Goal: Task Accomplishment & Management: Manage account settings

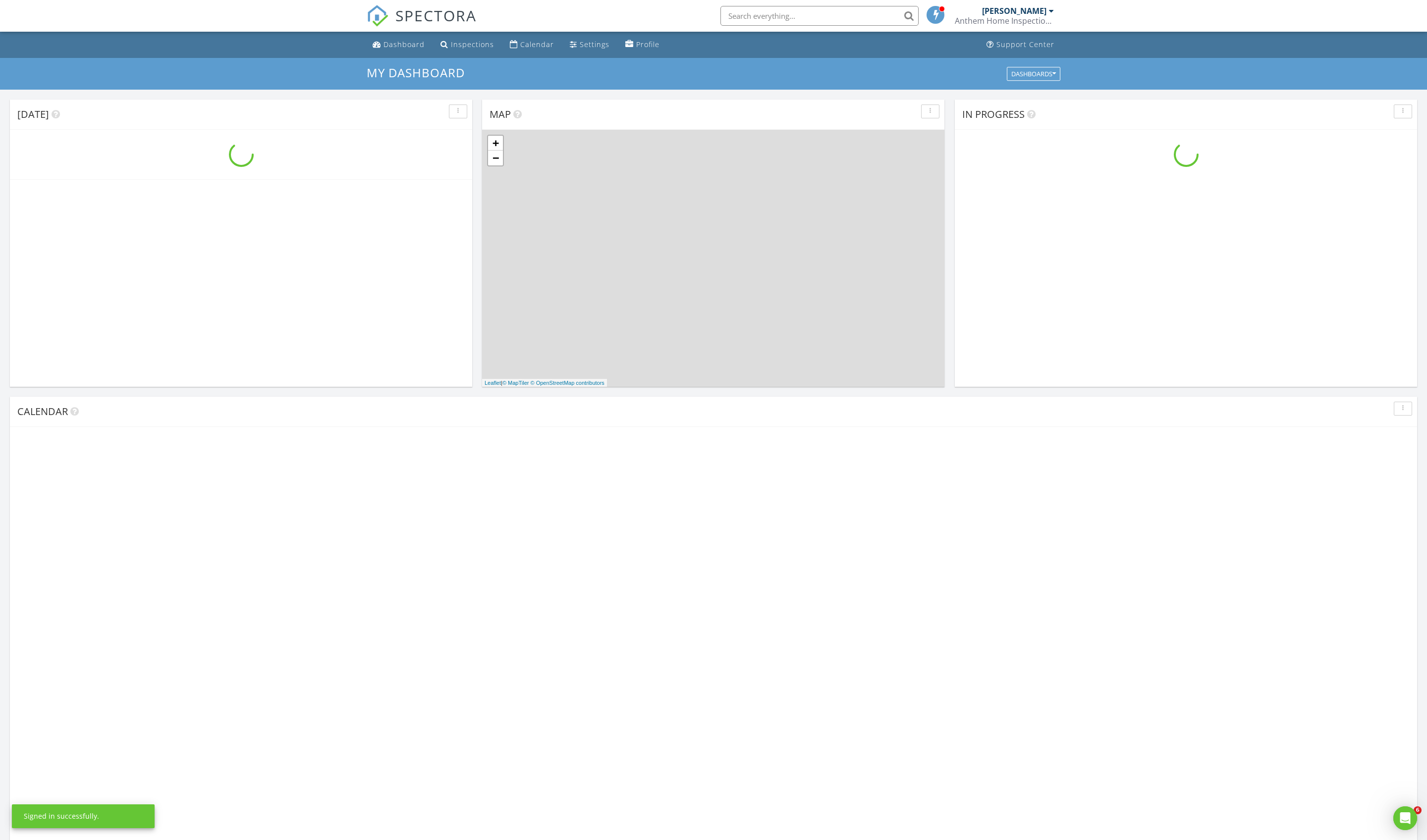
scroll to position [902, 1427]
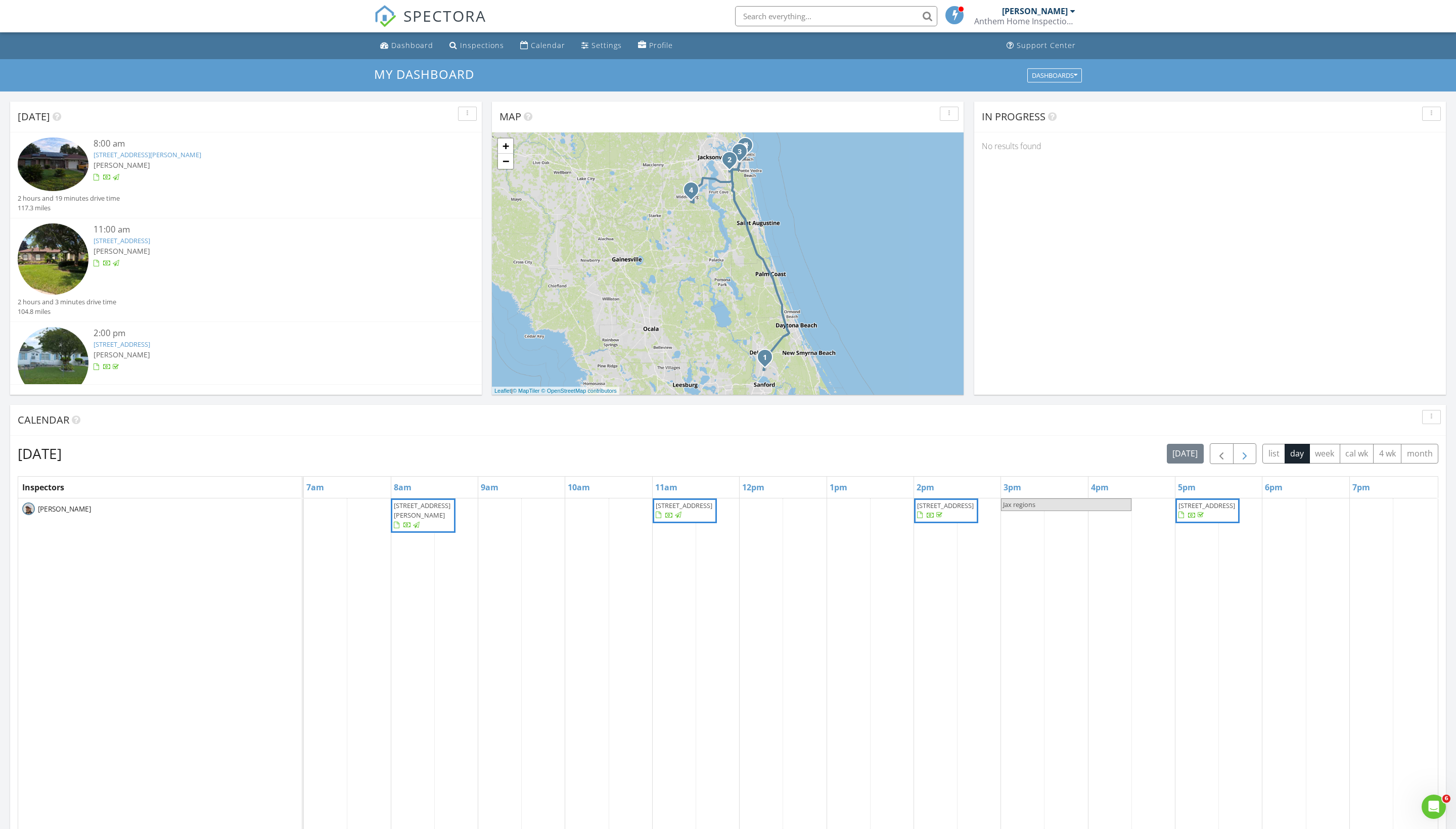
click at [1233, 464] on button "button" at bounding box center [1245, 454] width 24 height 21
click at [435, 510] on span "1072 Gardenshire Ln, DeLand 32724" at bounding box center [422, 505] width 57 height 9
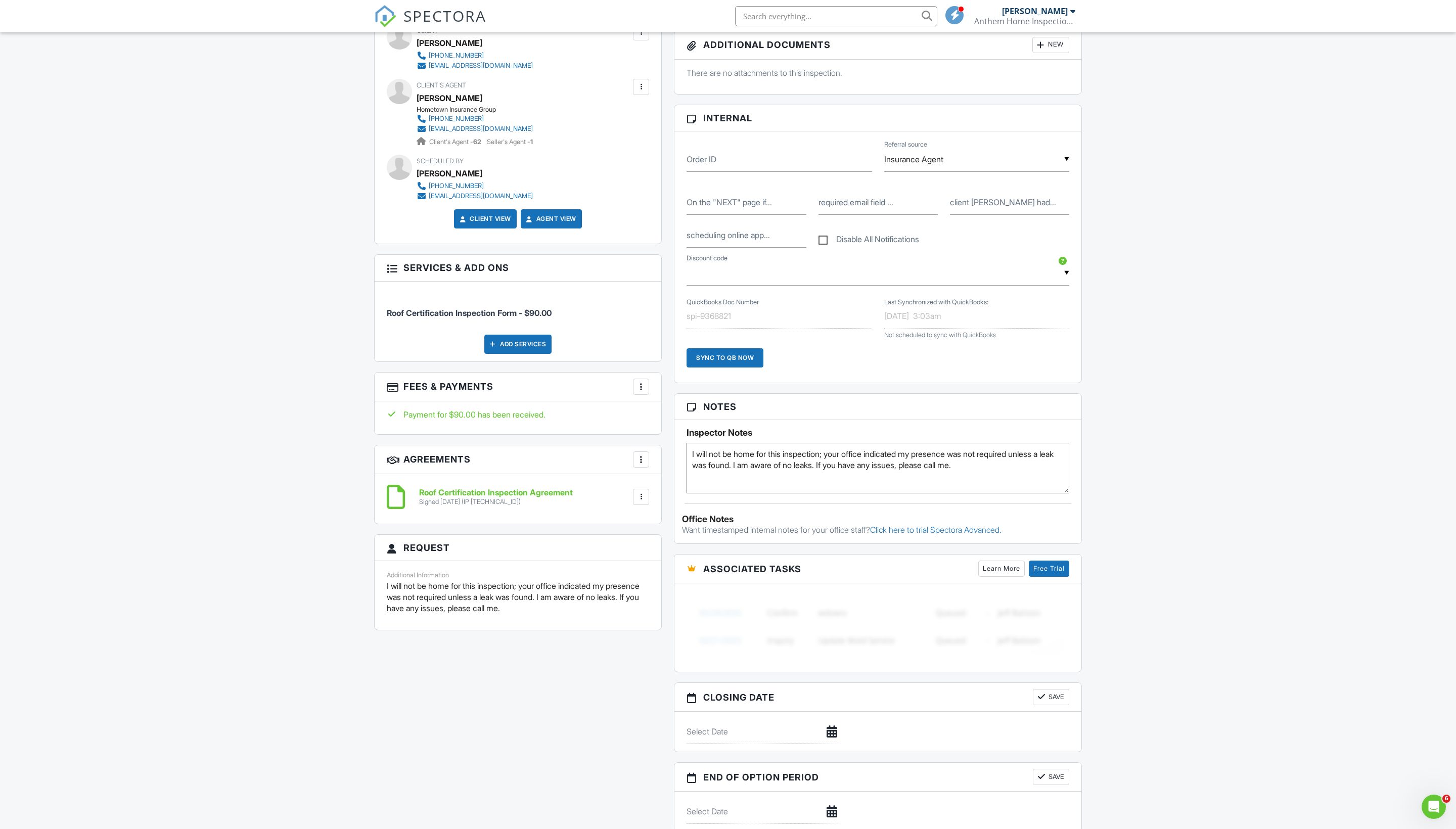
scroll to position [396, 0]
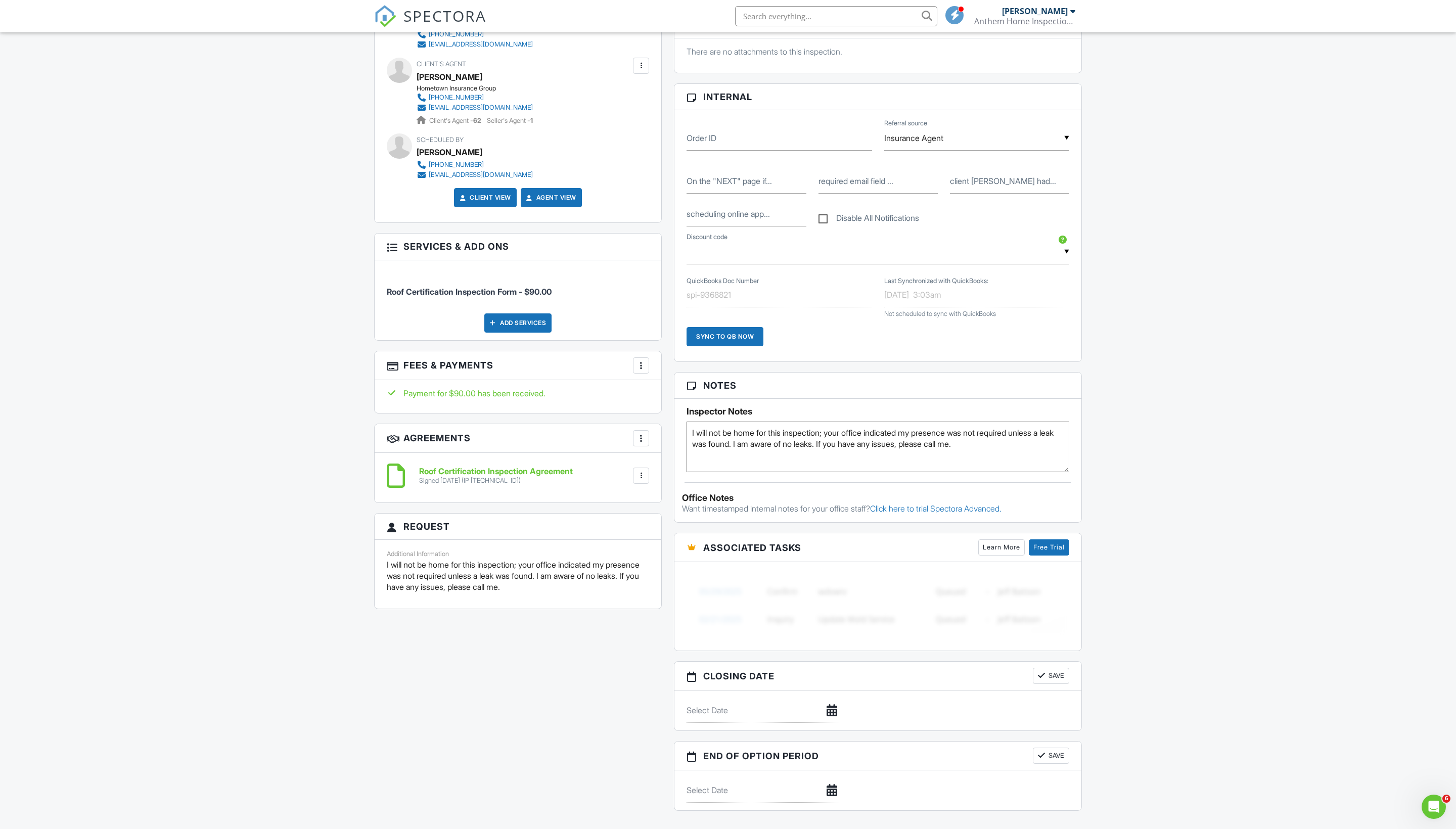
click at [810, 472] on textarea "I will not be home for this inspection; your office indicated my presence was n…" at bounding box center [878, 447] width 382 height 50
click at [1271, 528] on div "Dashboard Inspections Calendar Settings Profile Support Center Inspection Detai…" at bounding box center [728, 446] width 1456 height 1619
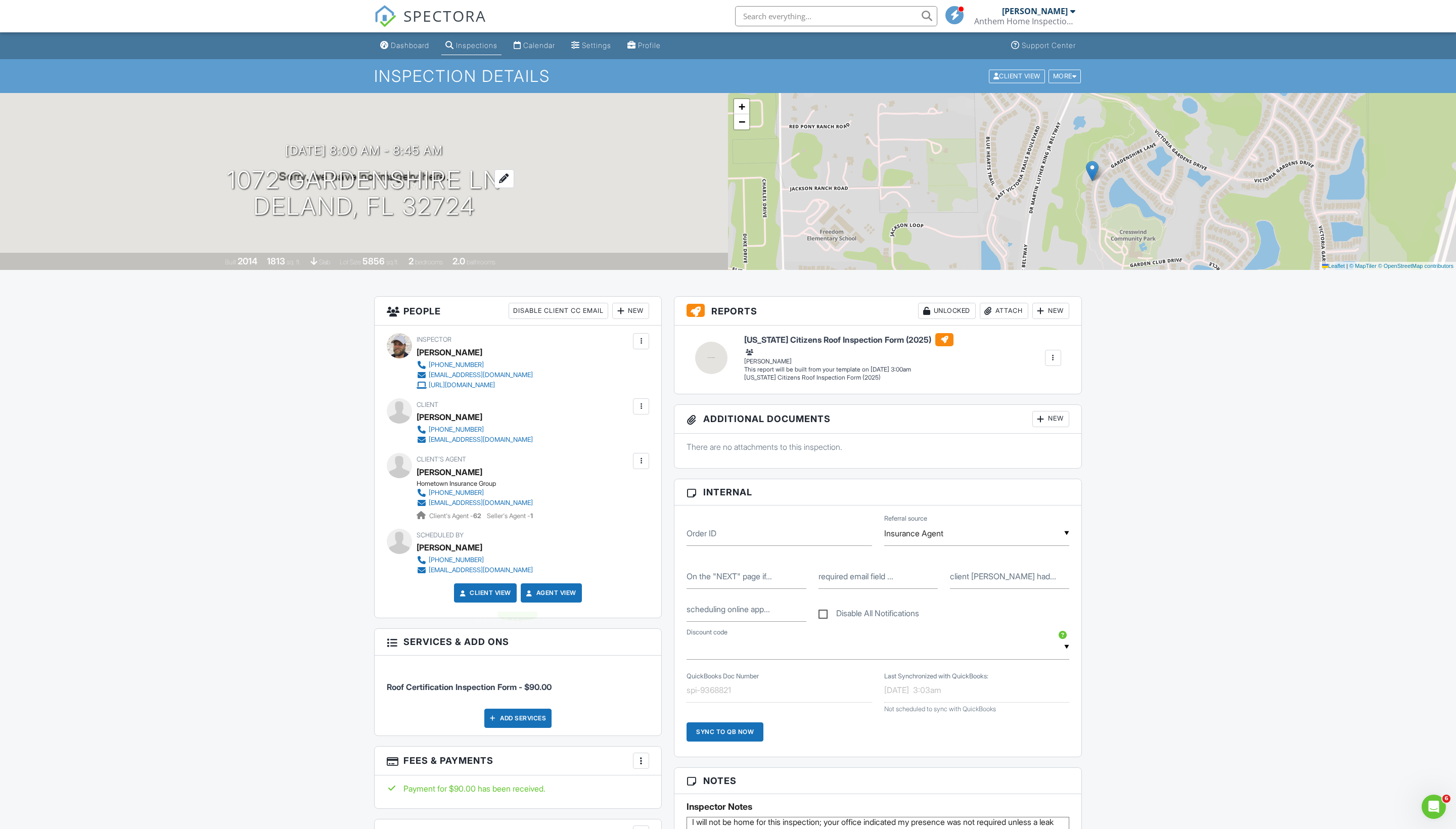
scroll to position [0, 0]
copy h1 "1072 Gardenshire Ln DeLand, FL 32724"
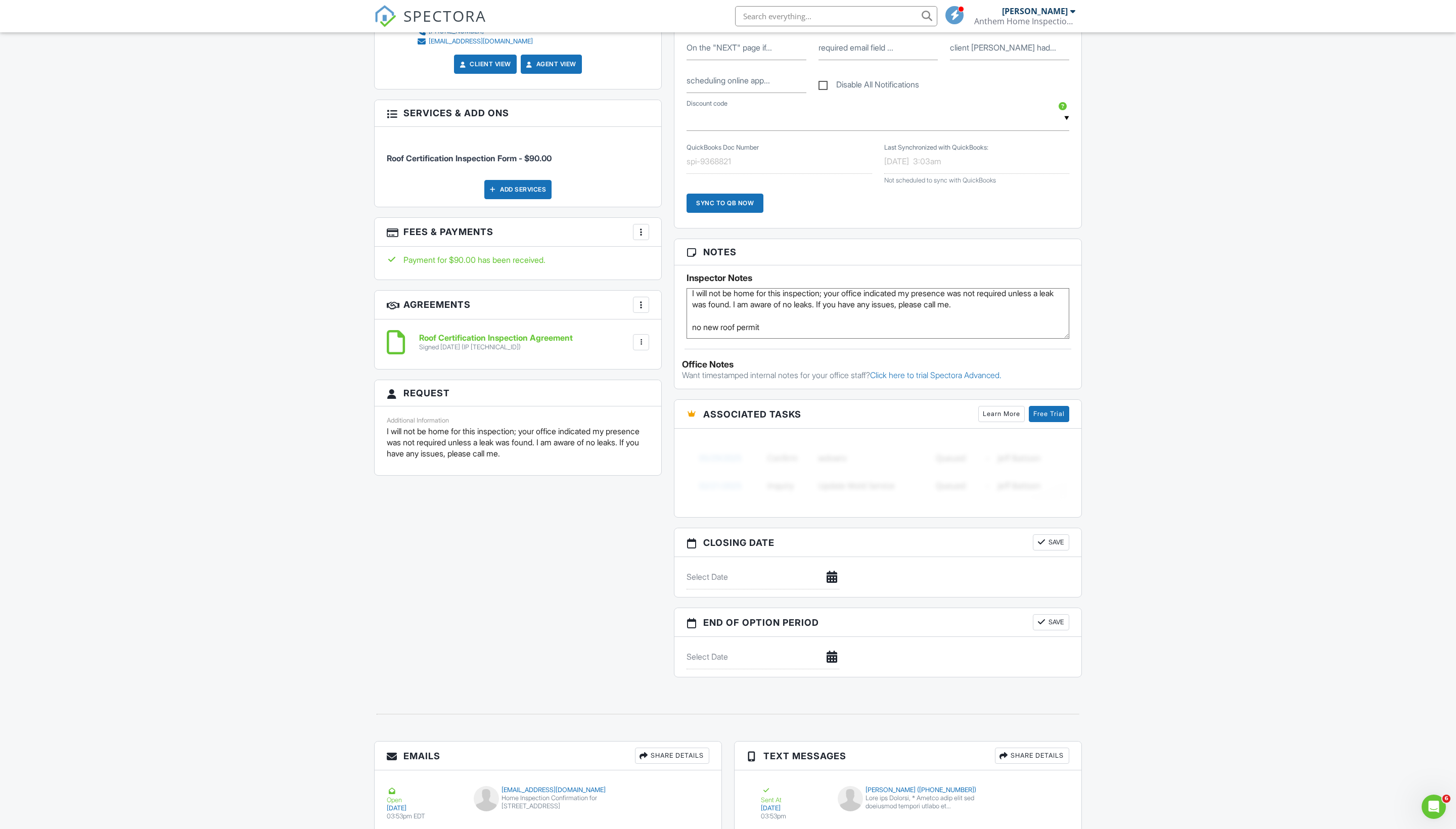
scroll to position [602, 0]
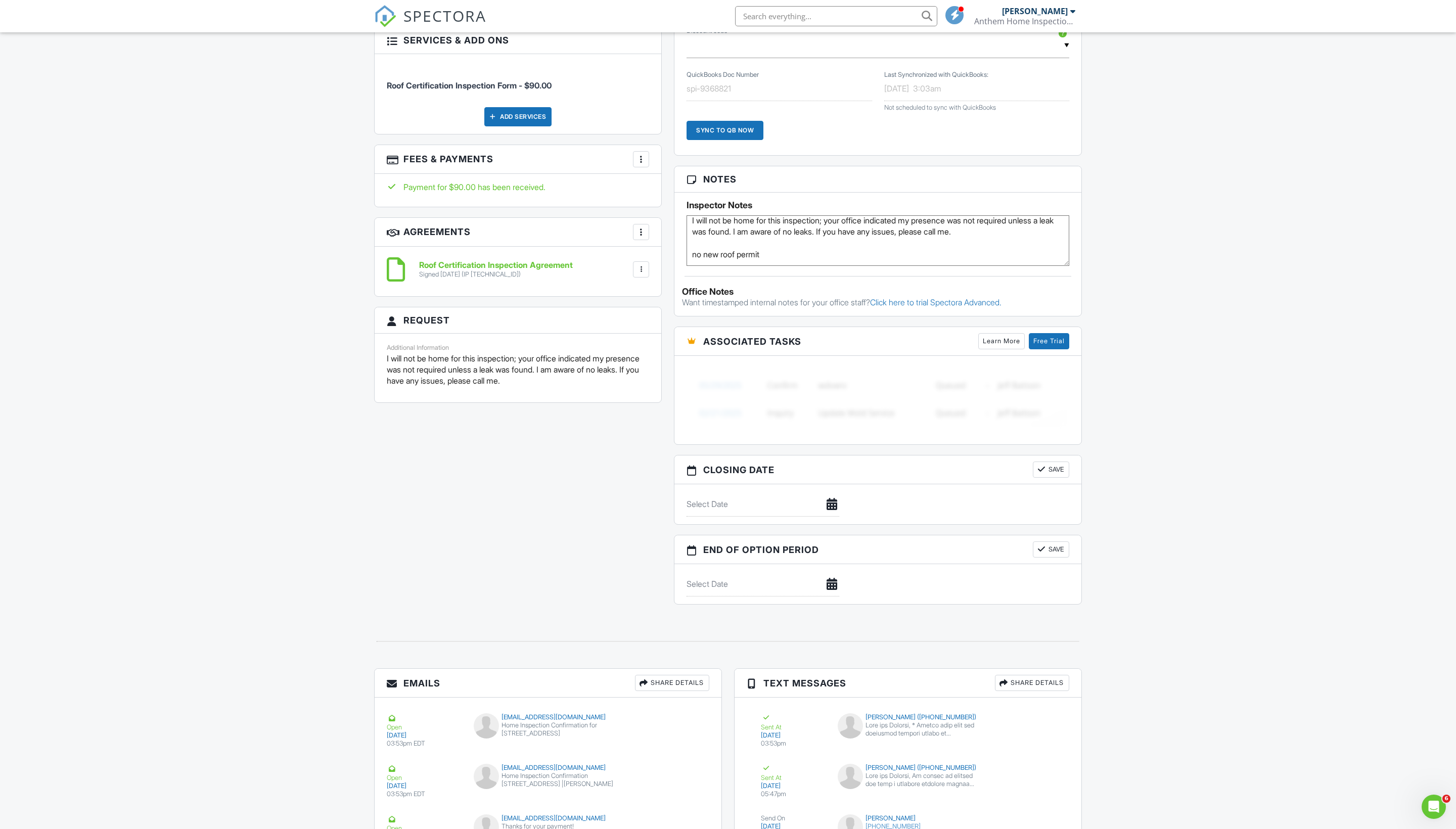
click at [839, 266] on textarea "I will not be home for this inspection; your office indicated my presence was n…" at bounding box center [878, 240] width 382 height 50
type textarea "I will not be home for this inspection; your office indicated my presence was n…"
click at [1122, 398] on div "Dashboard Inspections Calendar Settings Profile Support Center Inspection Detai…" at bounding box center [728, 240] width 1456 height 1619
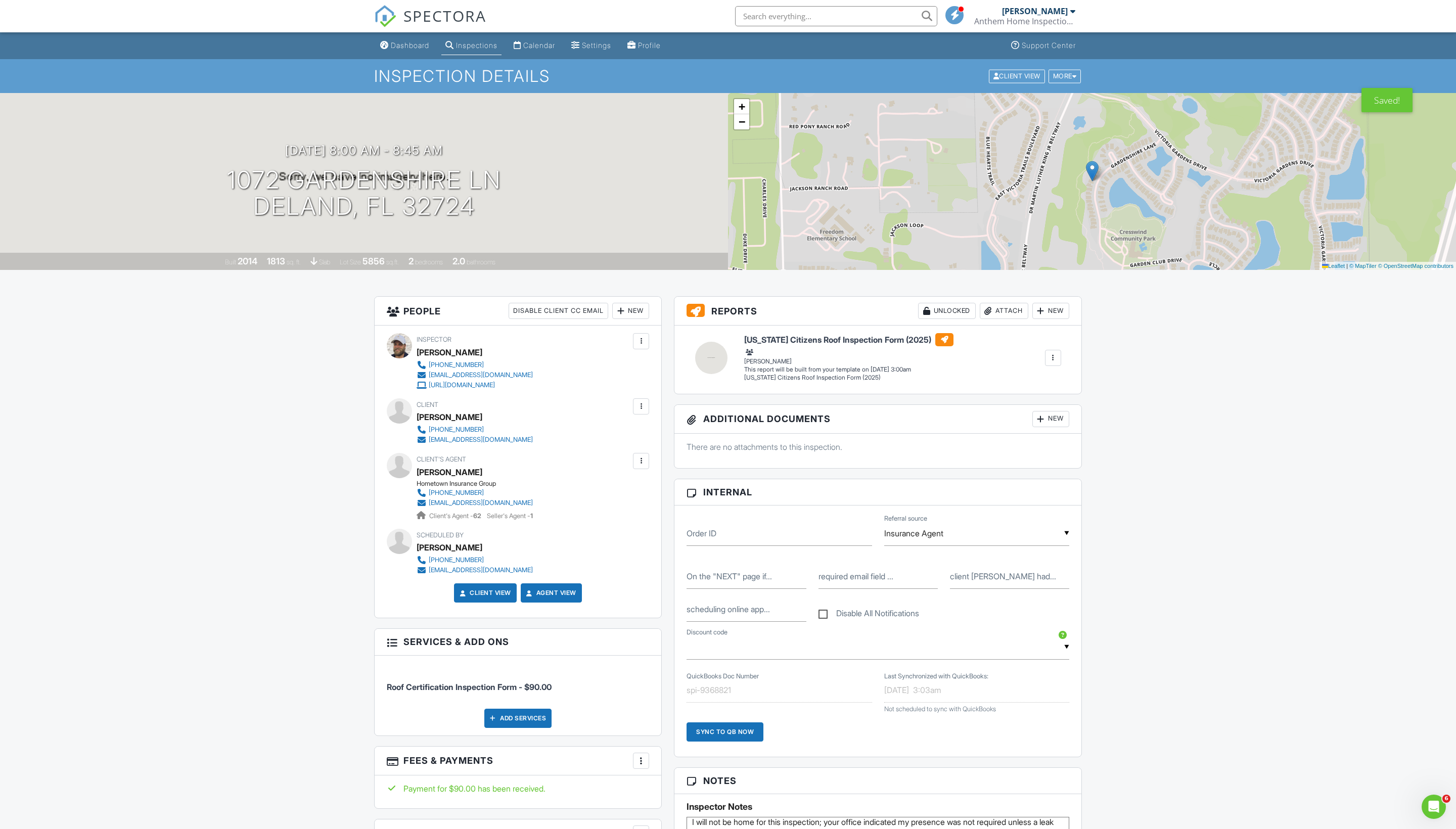
scroll to position [0, 0]
click at [399, 45] on div "Dashboard" at bounding box center [410, 45] width 39 height 8
click at [406, 44] on div "Dashboard" at bounding box center [410, 45] width 39 height 8
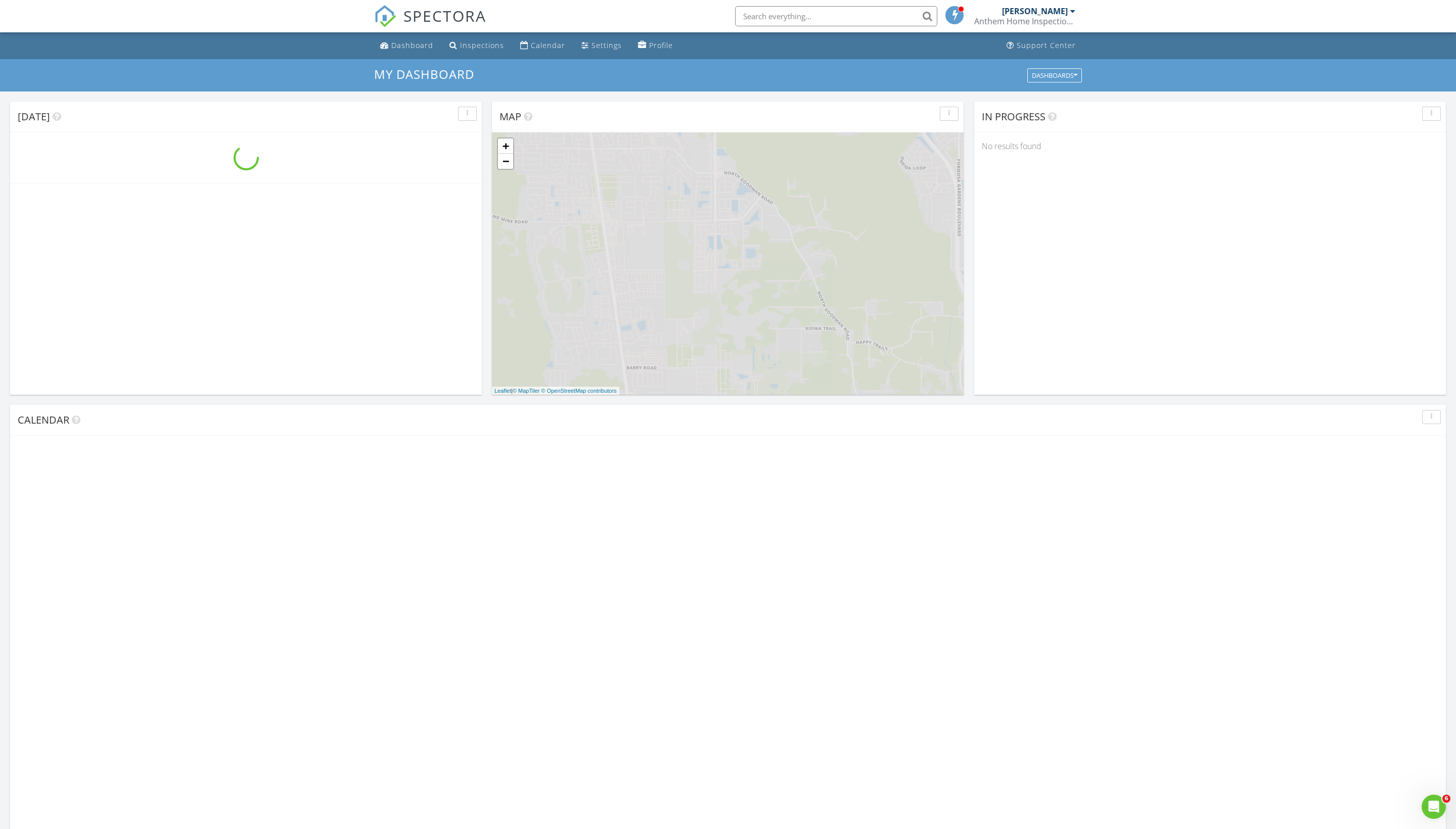
scroll to position [920, 1456]
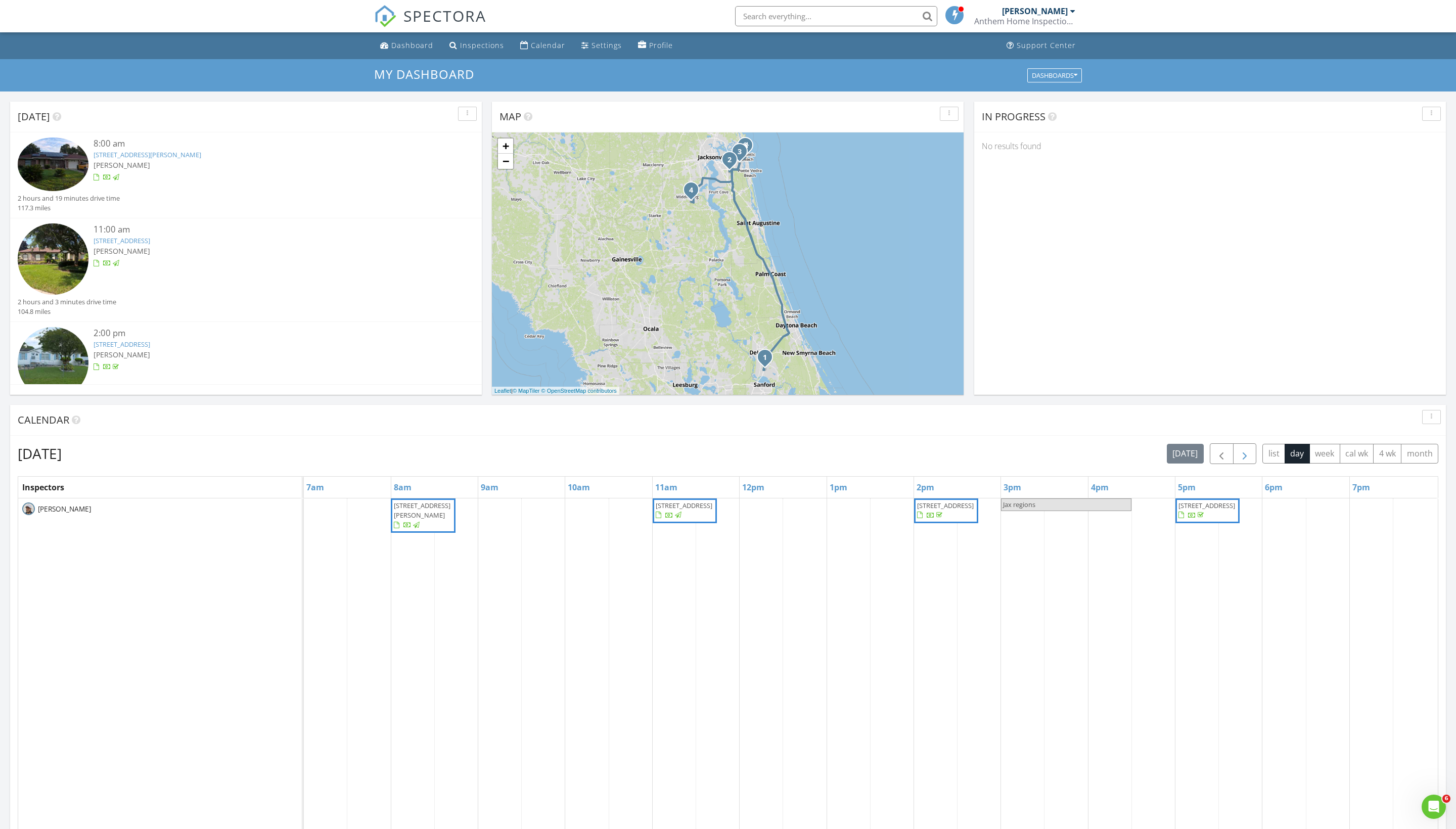
click at [1233, 464] on button "button" at bounding box center [1245, 454] width 24 height 21
click at [693, 521] on span "6490 SW 51st Terrace, Ocala 34474" at bounding box center [685, 511] width 60 height 20
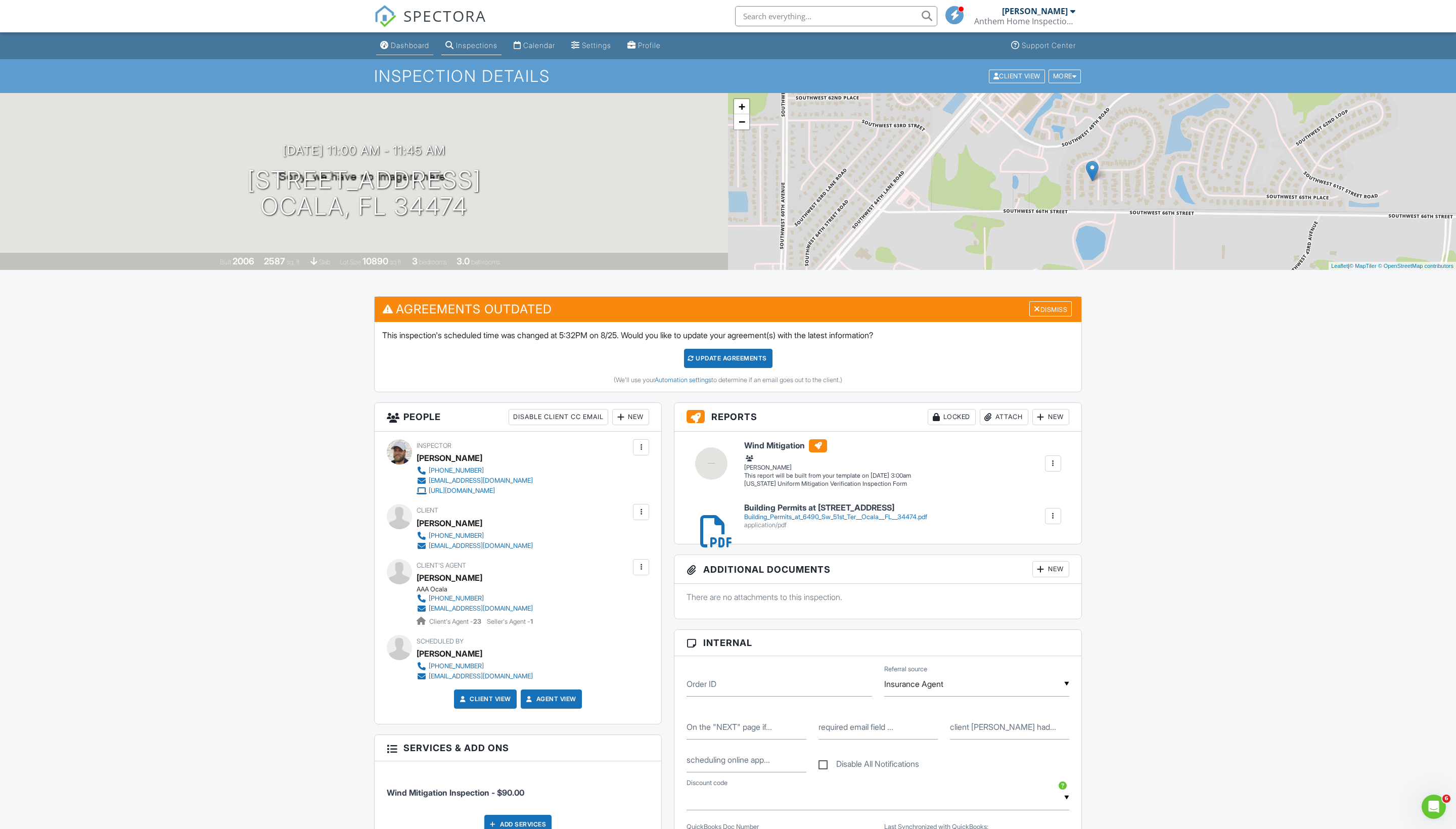
click at [425, 49] on div "Dashboard" at bounding box center [410, 45] width 39 height 8
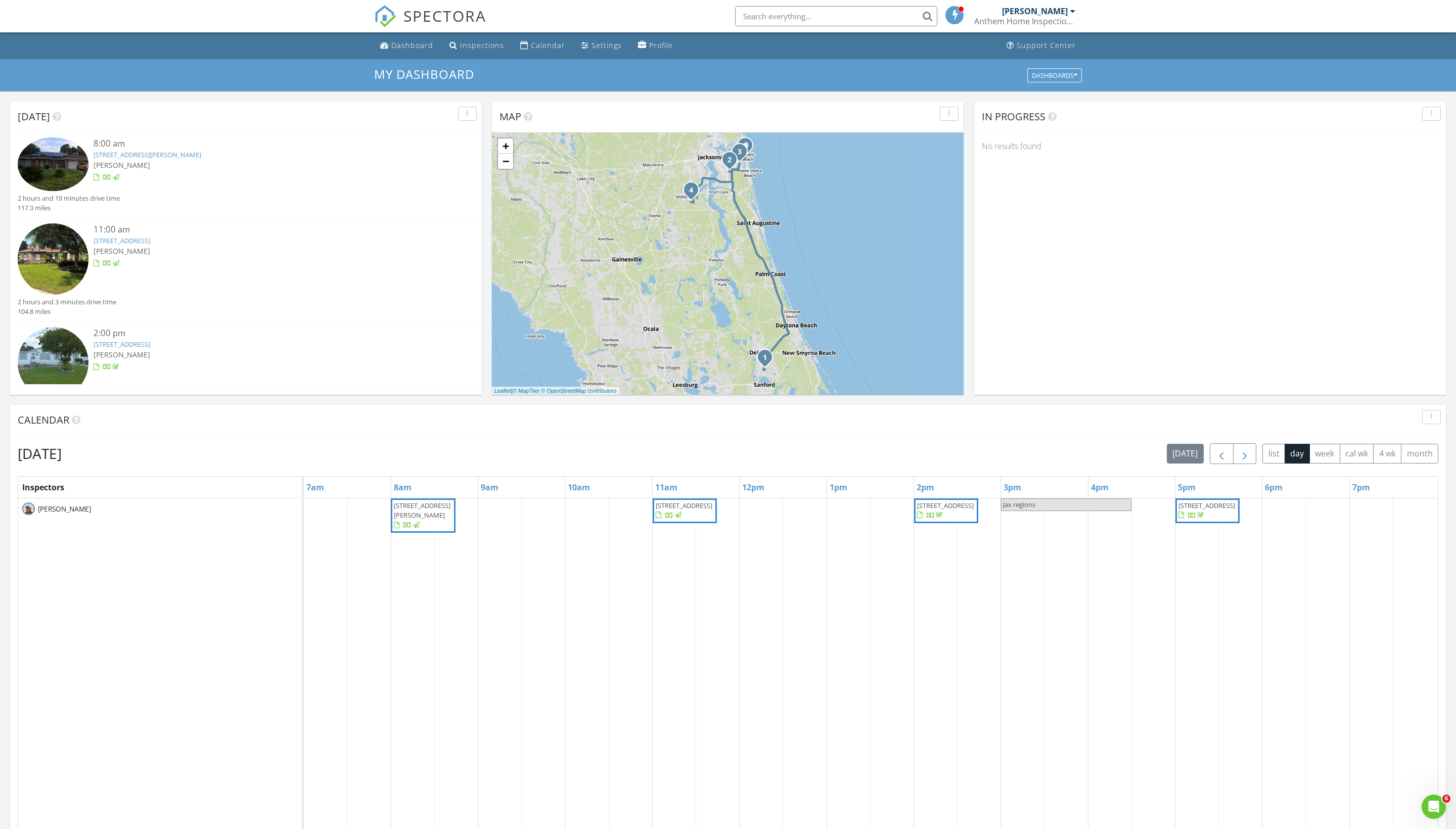
click at [1238, 460] on span "button" at bounding box center [1244, 454] width 12 height 12
click at [1233, 459] on button "button" at bounding box center [1245, 454] width 24 height 21
click at [670, 520] on div at bounding box center [669, 516] width 8 height 8
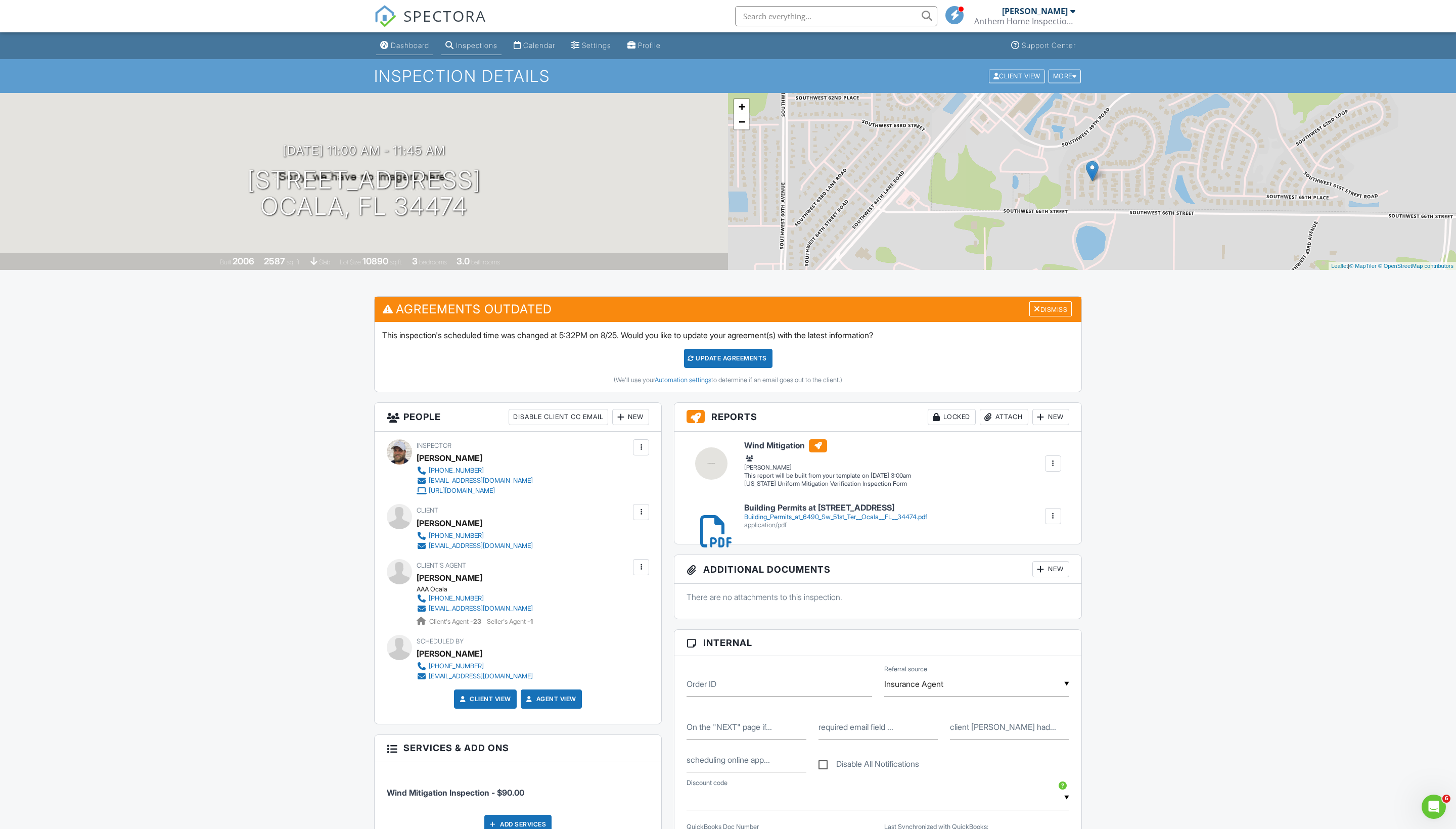
click at [411, 45] on div "Dashboard" at bounding box center [410, 45] width 39 height 8
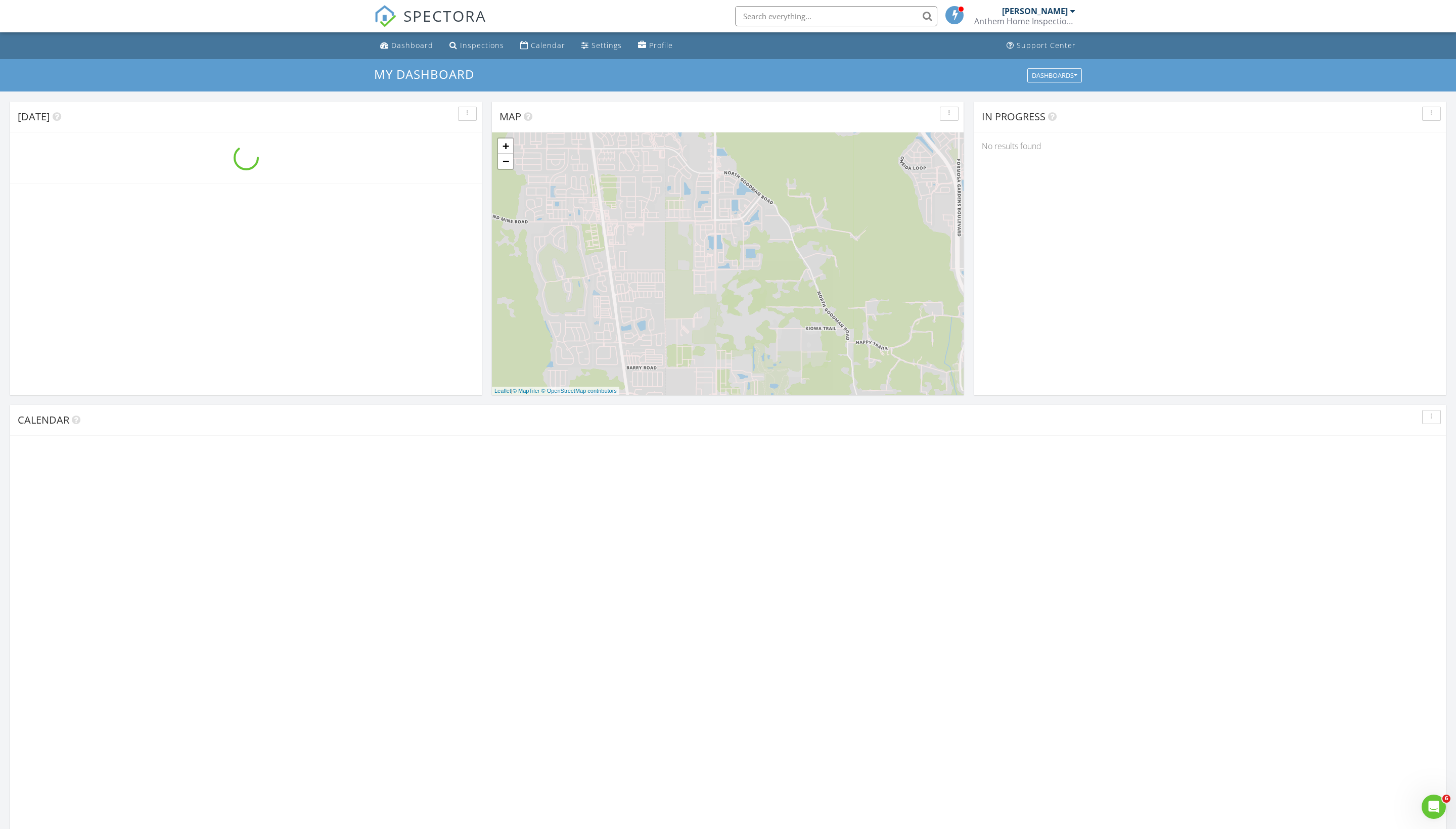
scroll to position [920, 1456]
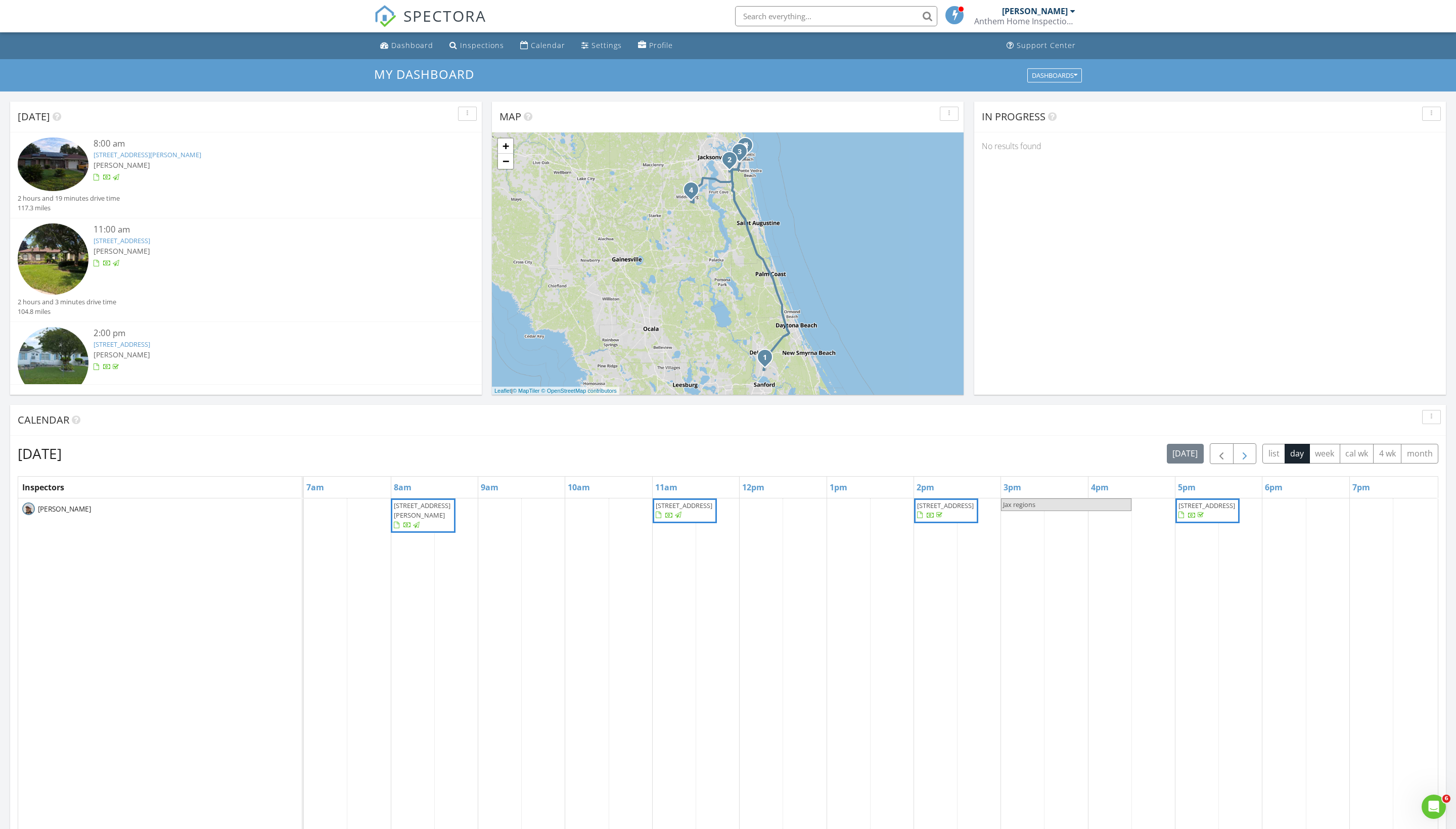
click at [1233, 464] on button "button" at bounding box center [1245, 454] width 24 height 21
click at [675, 510] on span "[STREET_ADDRESS]" at bounding box center [684, 505] width 57 height 9
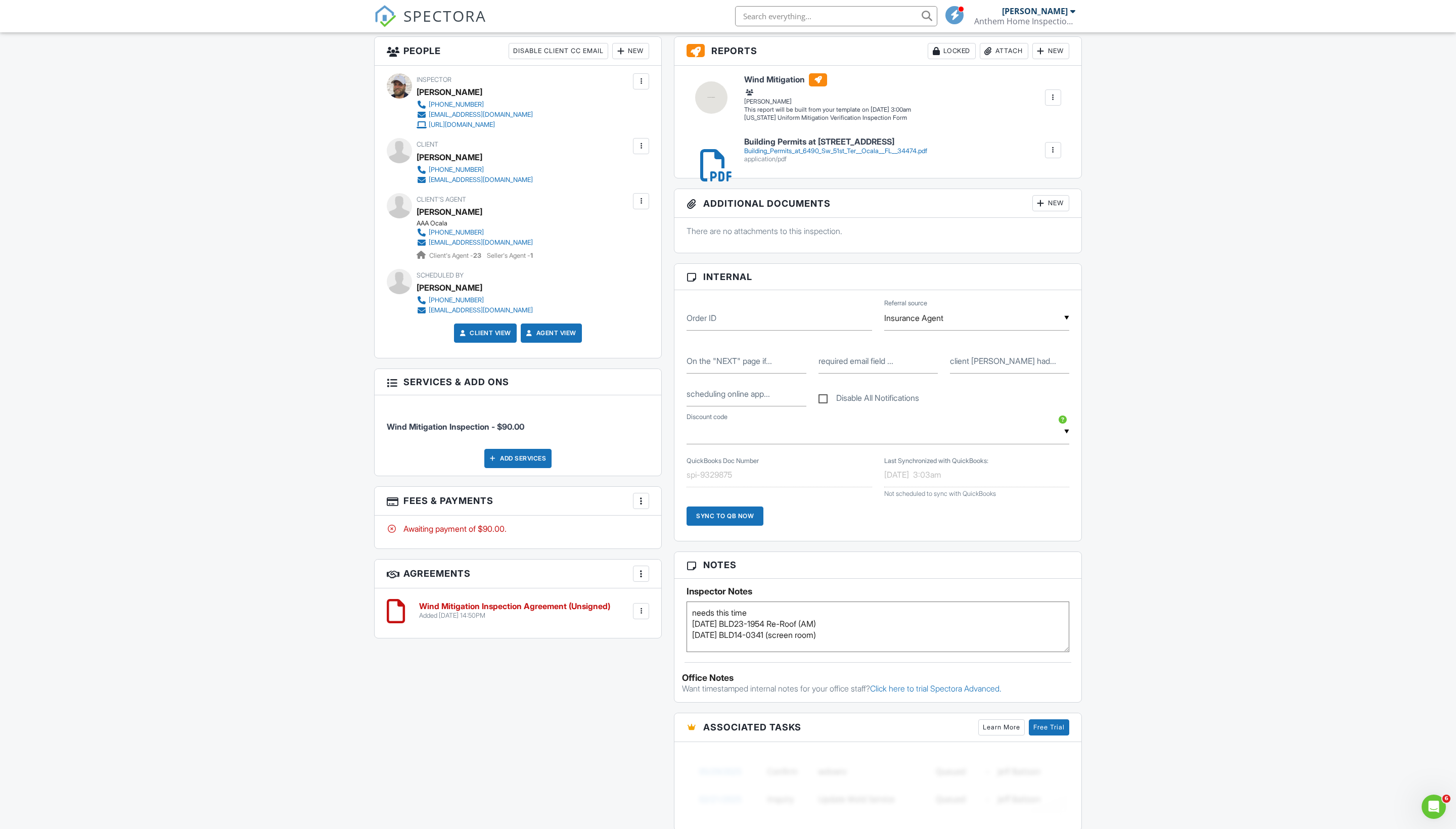
scroll to position [435, 0]
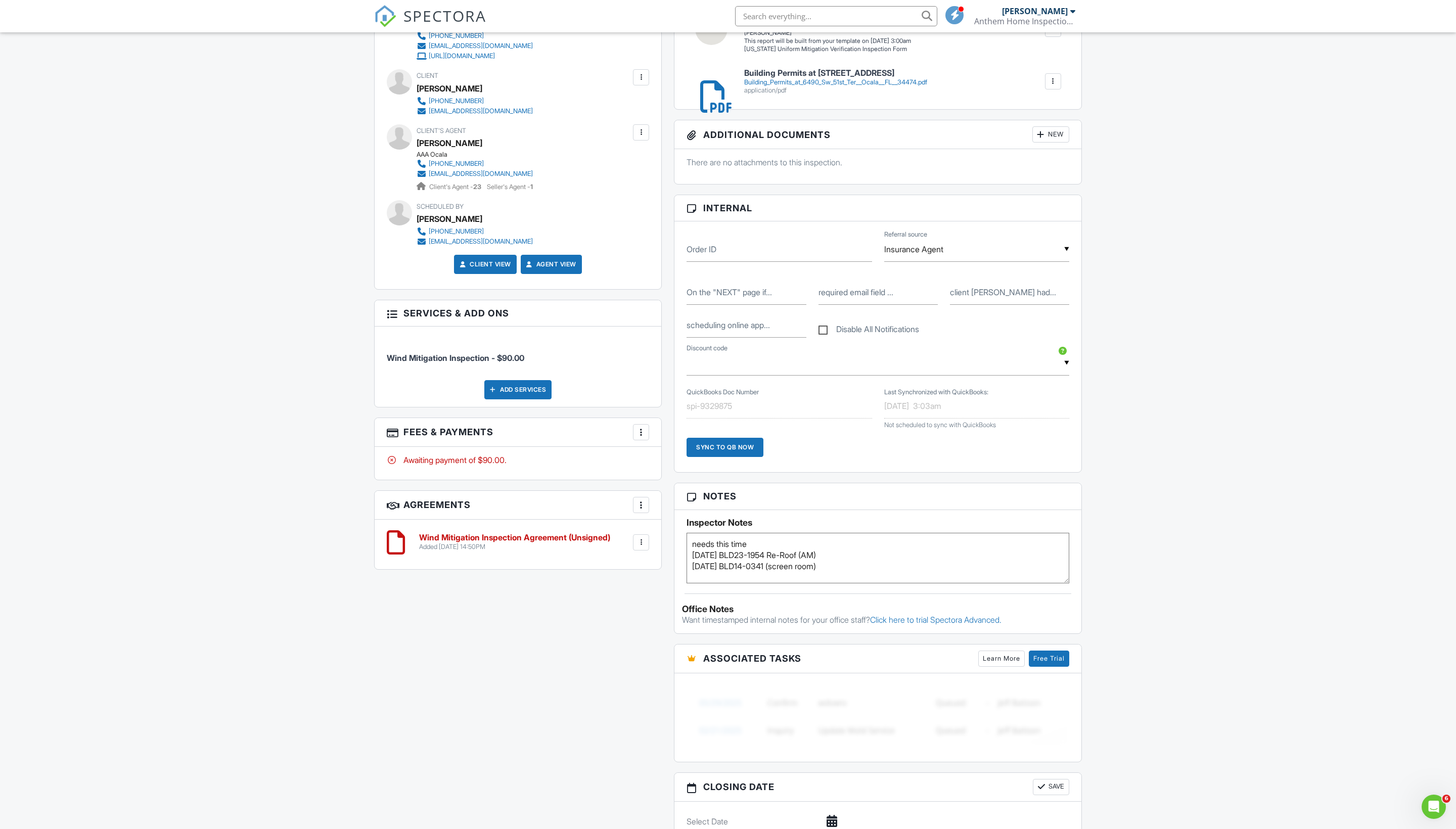
click at [883, 584] on textarea "needs this time 12/12/2023 BLD23-1954 Re-Roof (AM) 06/03/2014 BLD14-0341 (scree…" at bounding box center [878, 558] width 382 height 50
paste textarea "Marion"
type textarea "needs this time 12/12/2023 BLD23-1954 Re-Roof (AM) 06/03/2014 BLD14-0341 (scree…"
click at [1276, 594] on div "Dashboard Inspections Calendar Settings Profile Support Center Inspection Detai…" at bounding box center [728, 558] width 1456 height 1921
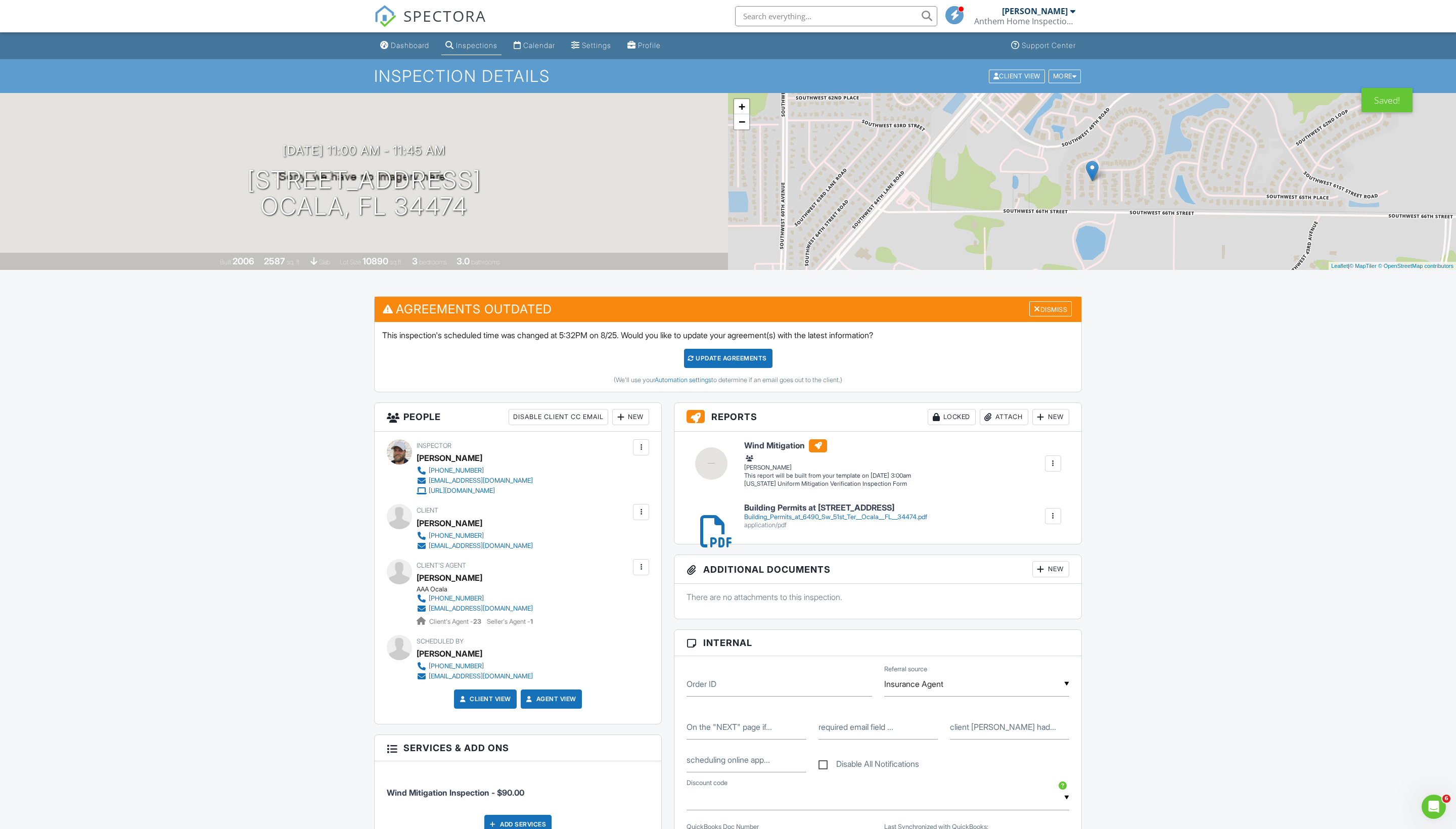
scroll to position [0, 0]
copy h1 "6490 SW 51st Terrace Ocala, FL 34474"
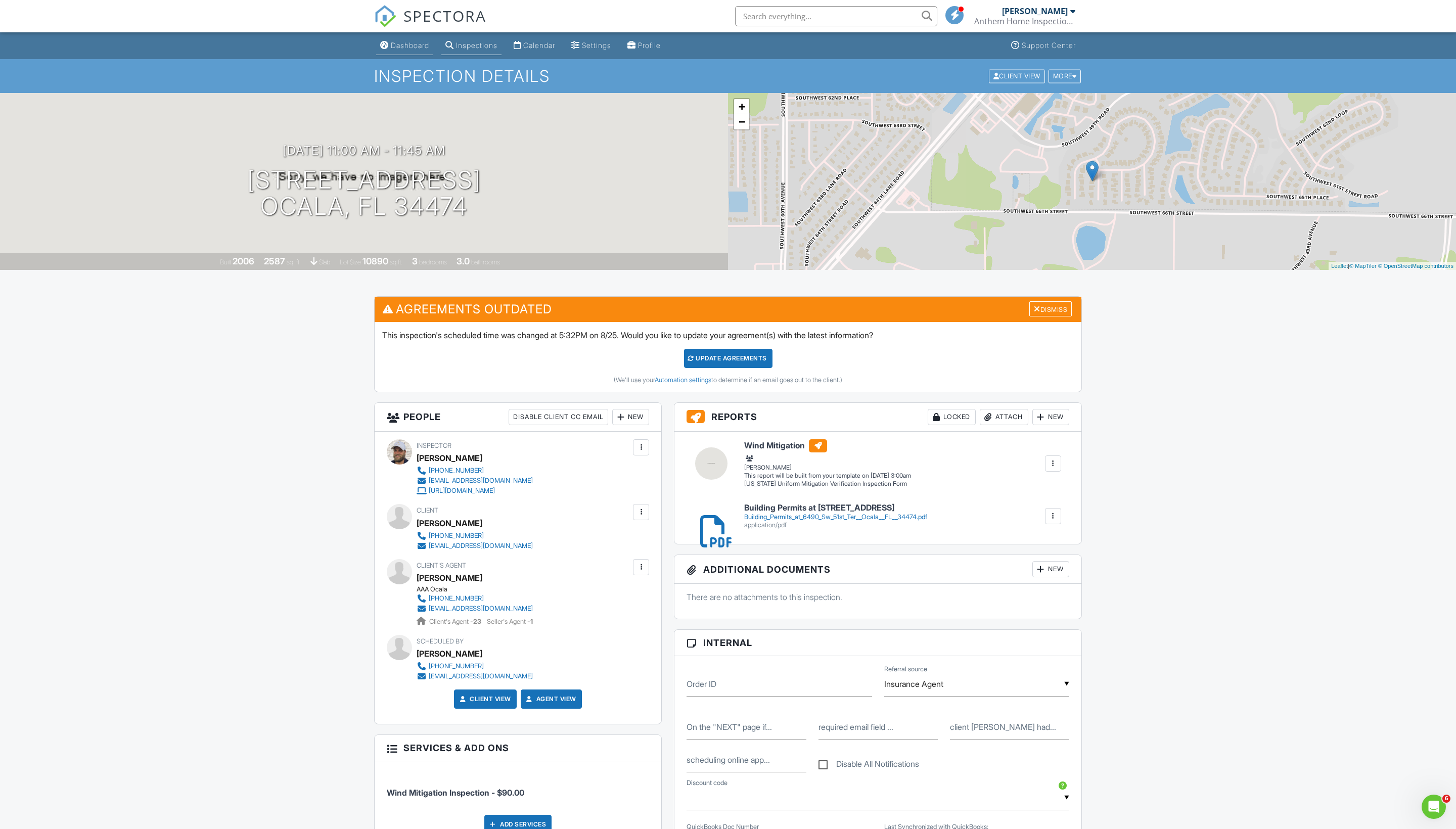
click at [393, 45] on div "Dashboard" at bounding box center [410, 45] width 39 height 8
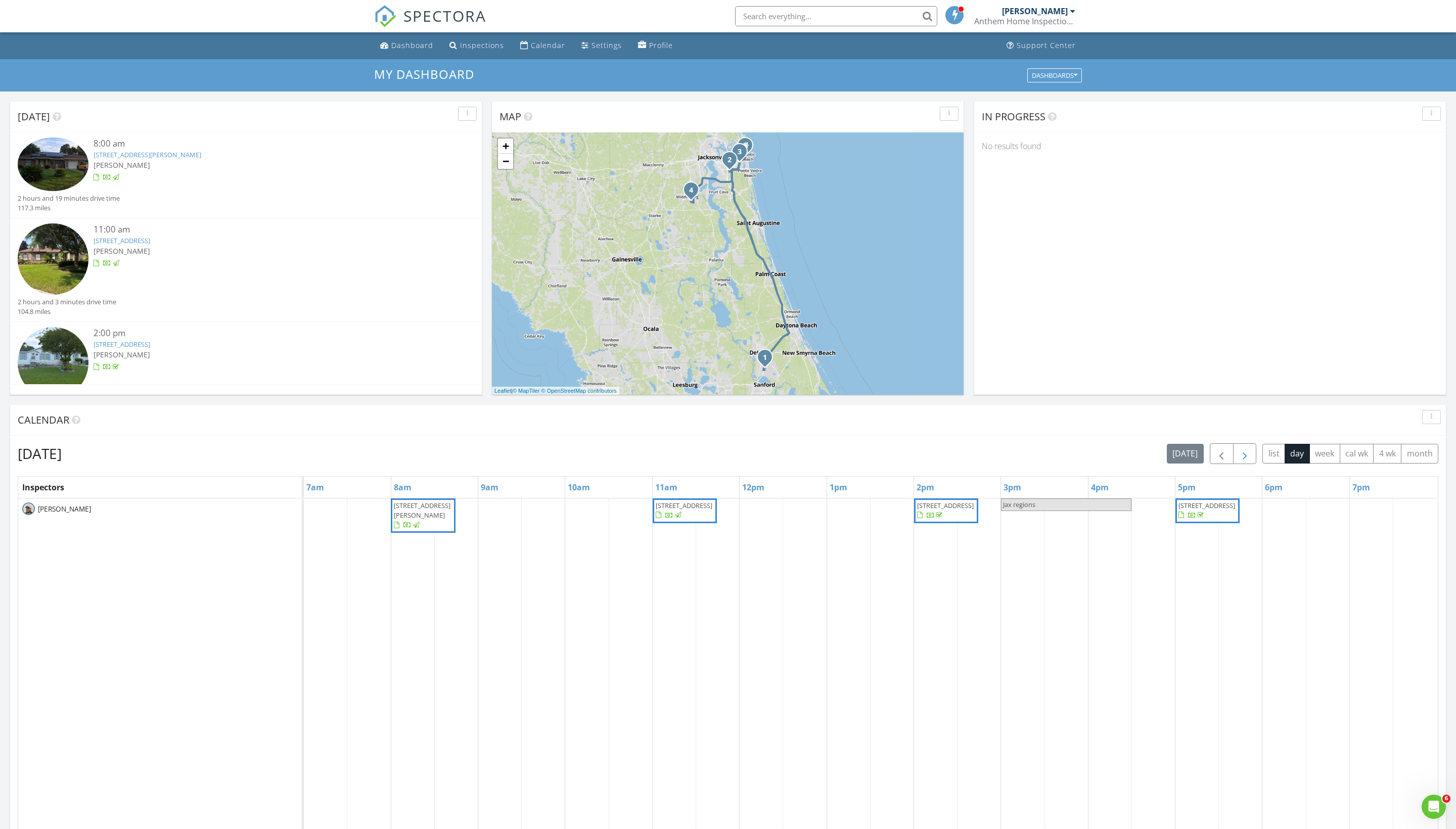
click at [1238, 458] on span "button" at bounding box center [1244, 454] width 12 height 12
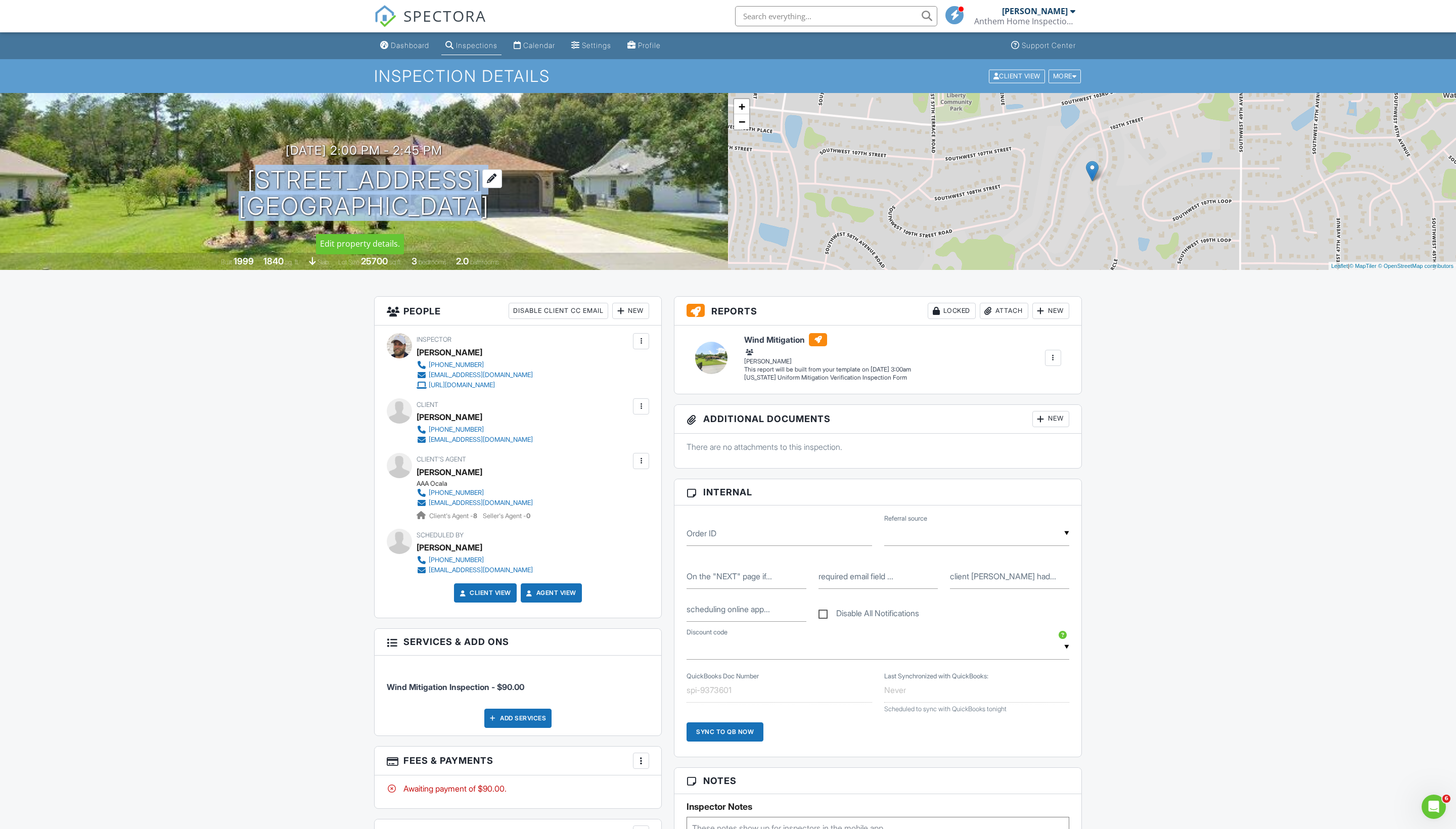
drag, startPoint x: 245, startPoint y: 181, endPoint x: 469, endPoint y: 209, distance: 225.7
click at [469, 209] on div "08/28/2025 2:00 pm - 2:45 pm 11107 SW 53rd Cir Ocala, FL 34476" at bounding box center [364, 181] width 728 height 76
copy h1 "11107 SW 53rd Cir Ocala, FL 34476"
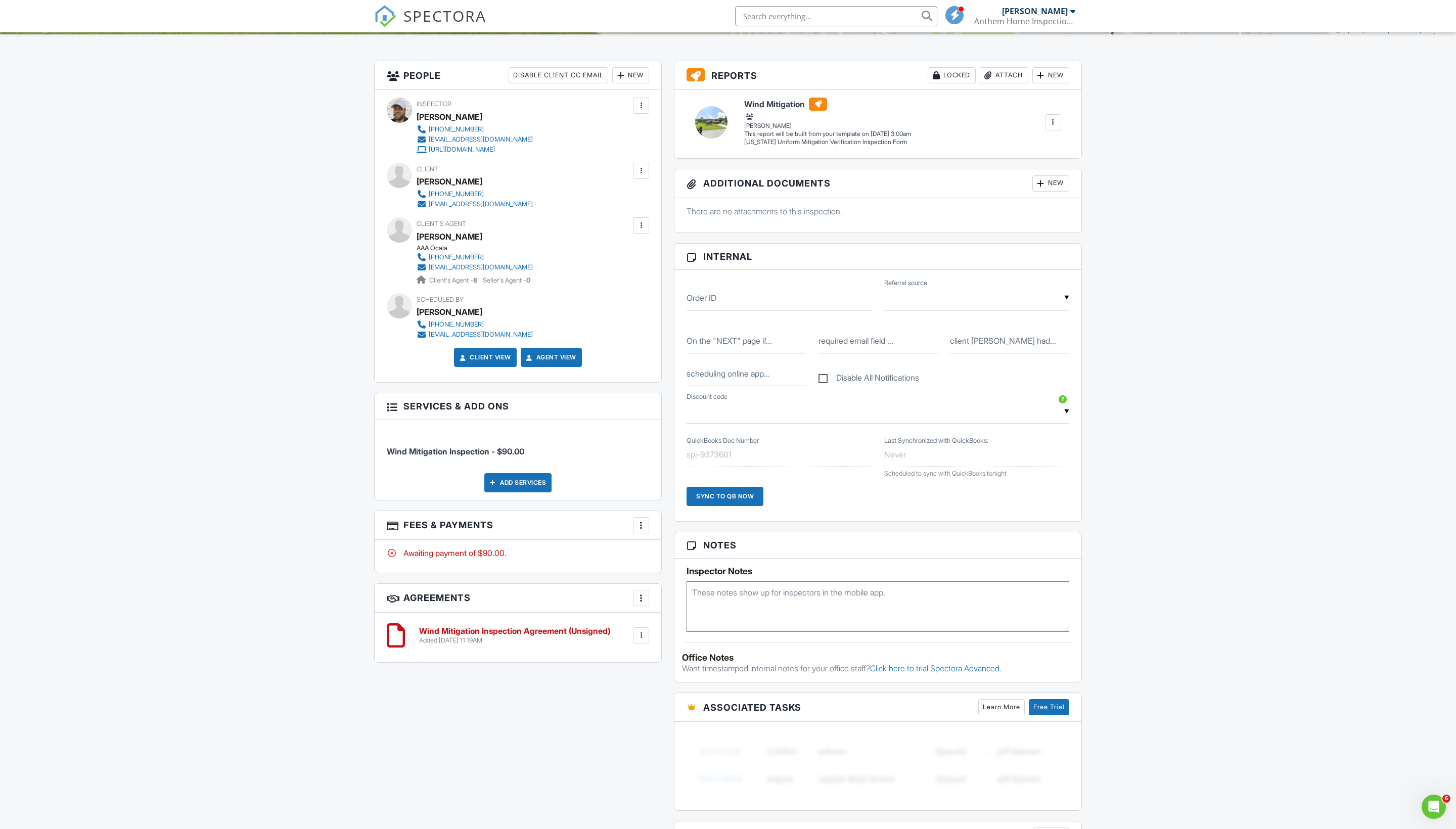
scroll to position [292, 0]
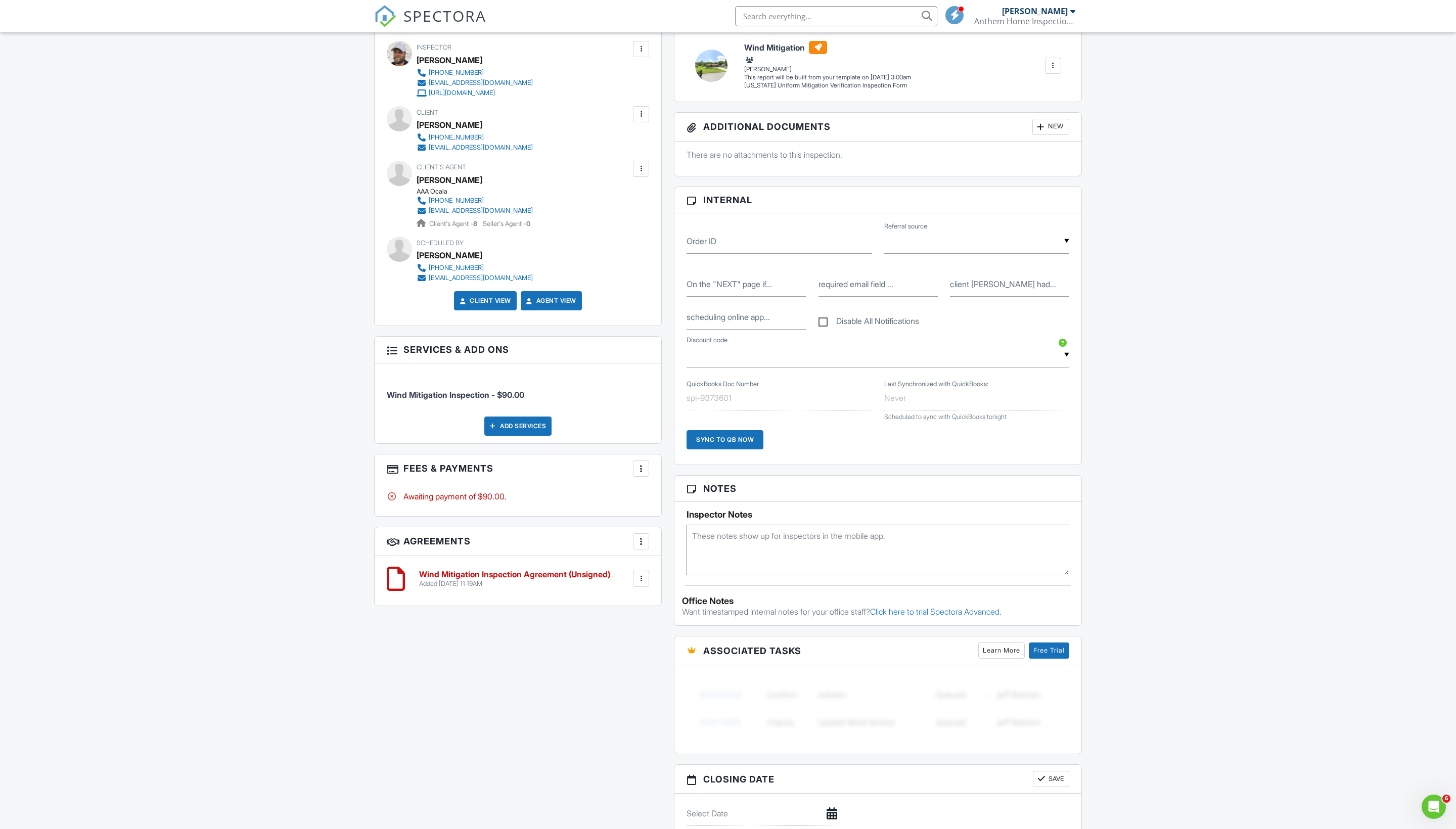
click at [763, 575] on textarea at bounding box center [878, 550] width 382 height 50
paste textarea "Marion County"
click at [697, 575] on textarea "Marion County" at bounding box center [878, 550] width 382 height 50
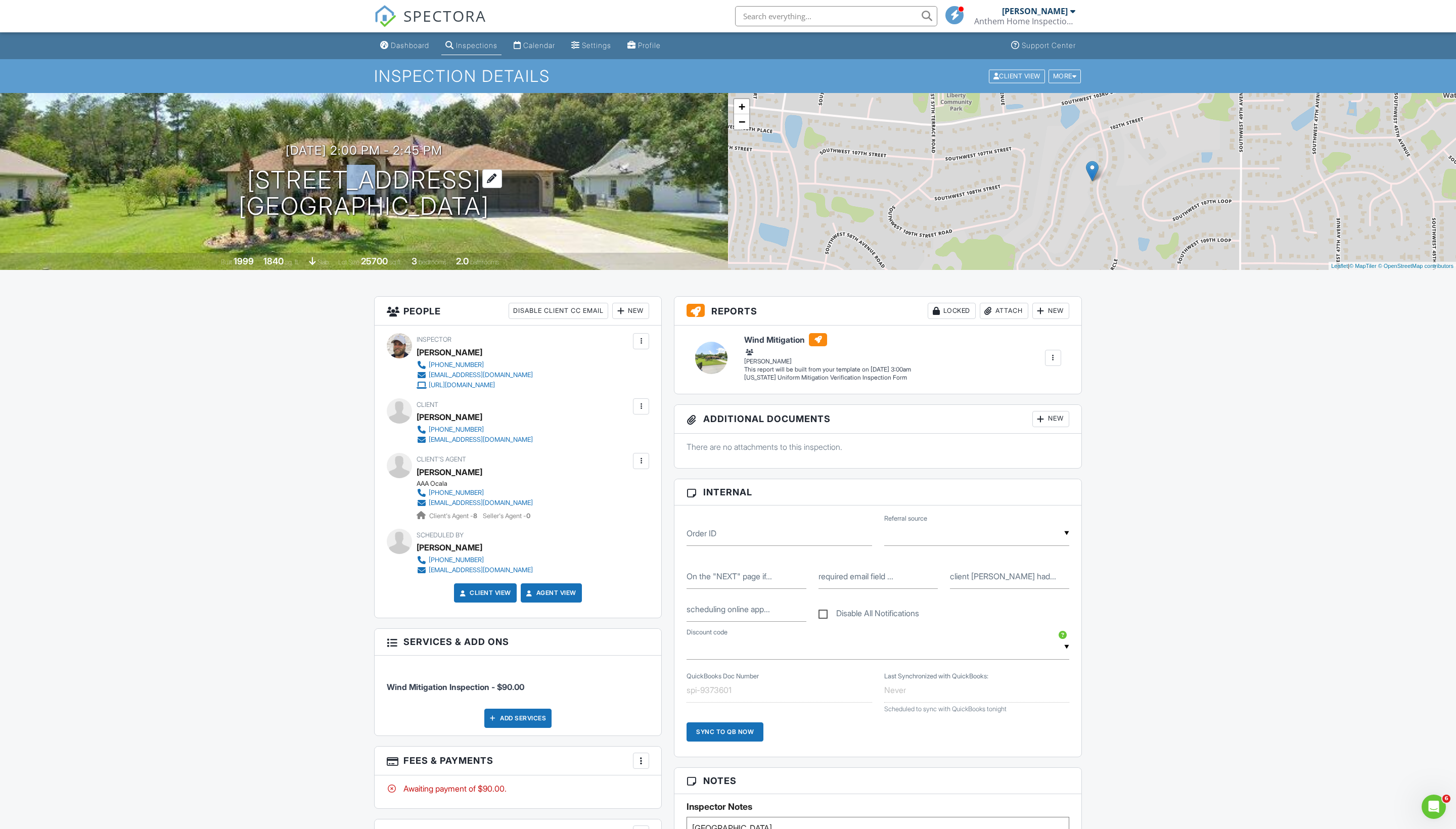
scroll to position [0, 0]
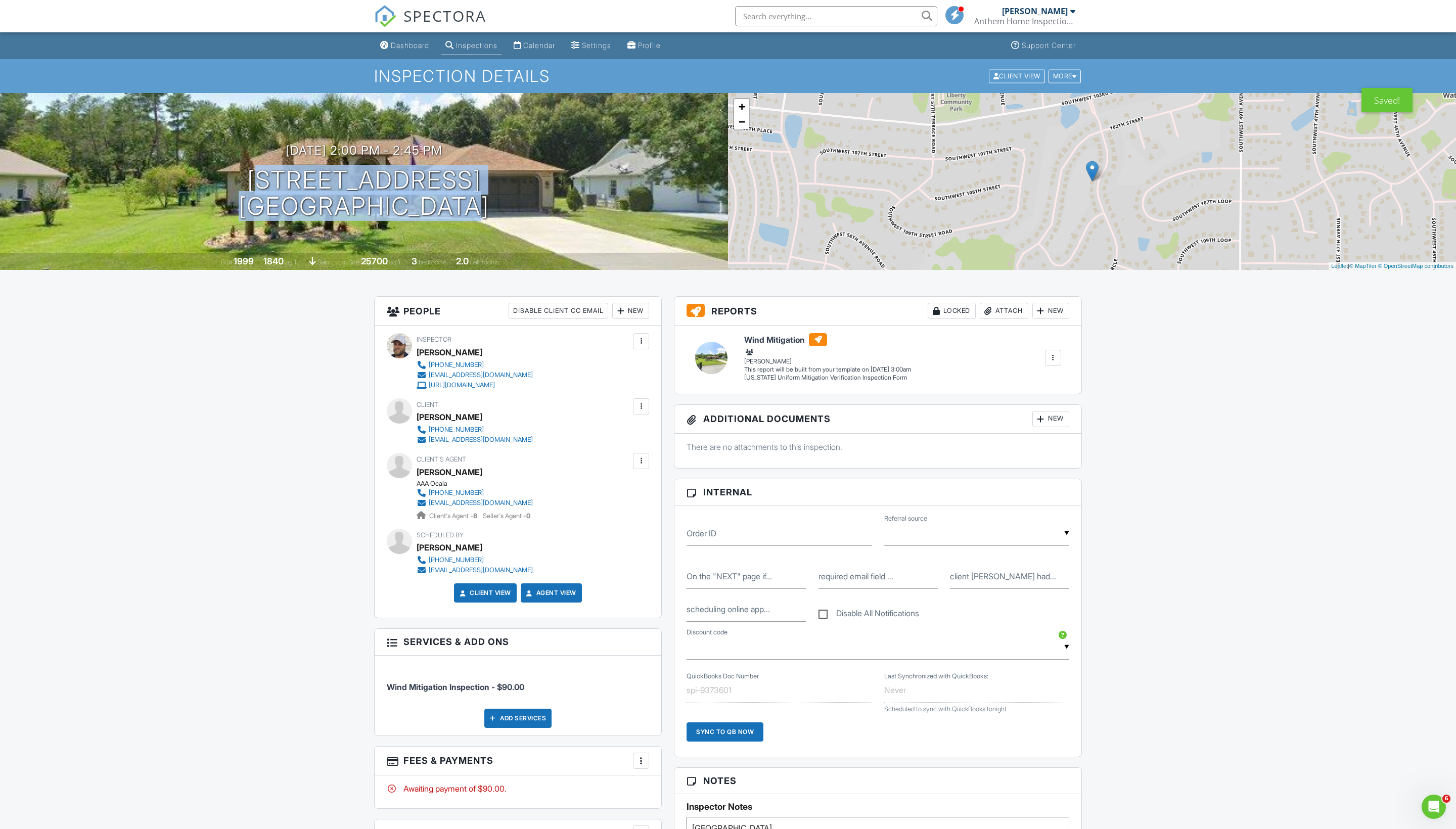
drag, startPoint x: 246, startPoint y: 175, endPoint x: 480, endPoint y: 201, distance: 235.4
click at [480, 201] on div "08/28/2025 2:00 pm - 2:45 pm 11107 SW 53rd Cir Ocala, FL 34476" at bounding box center [364, 181] width 728 height 76
copy h1 "11107 SW 53rd Cir Ocala, FL 34476"
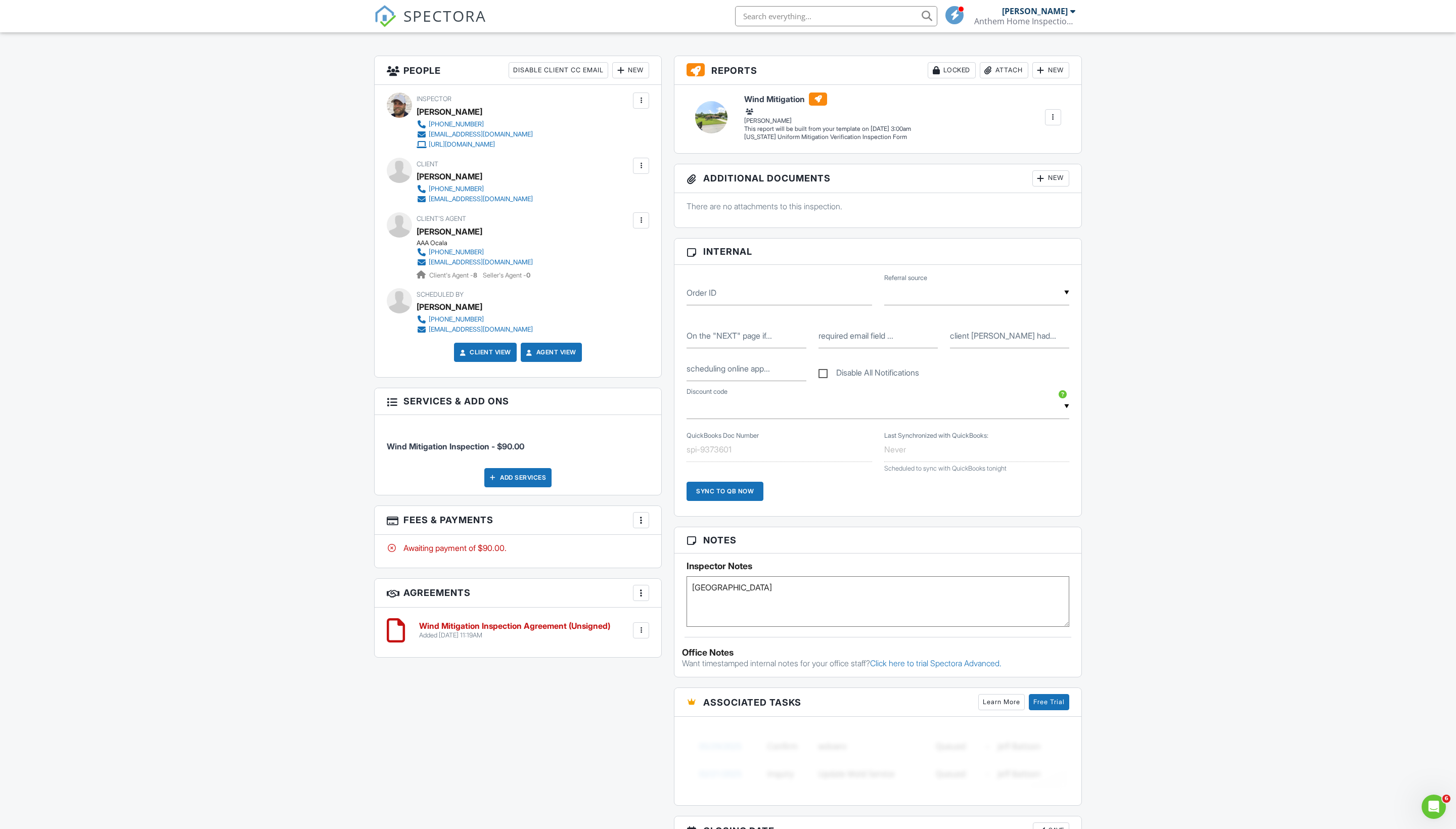
scroll to position [413, 0]
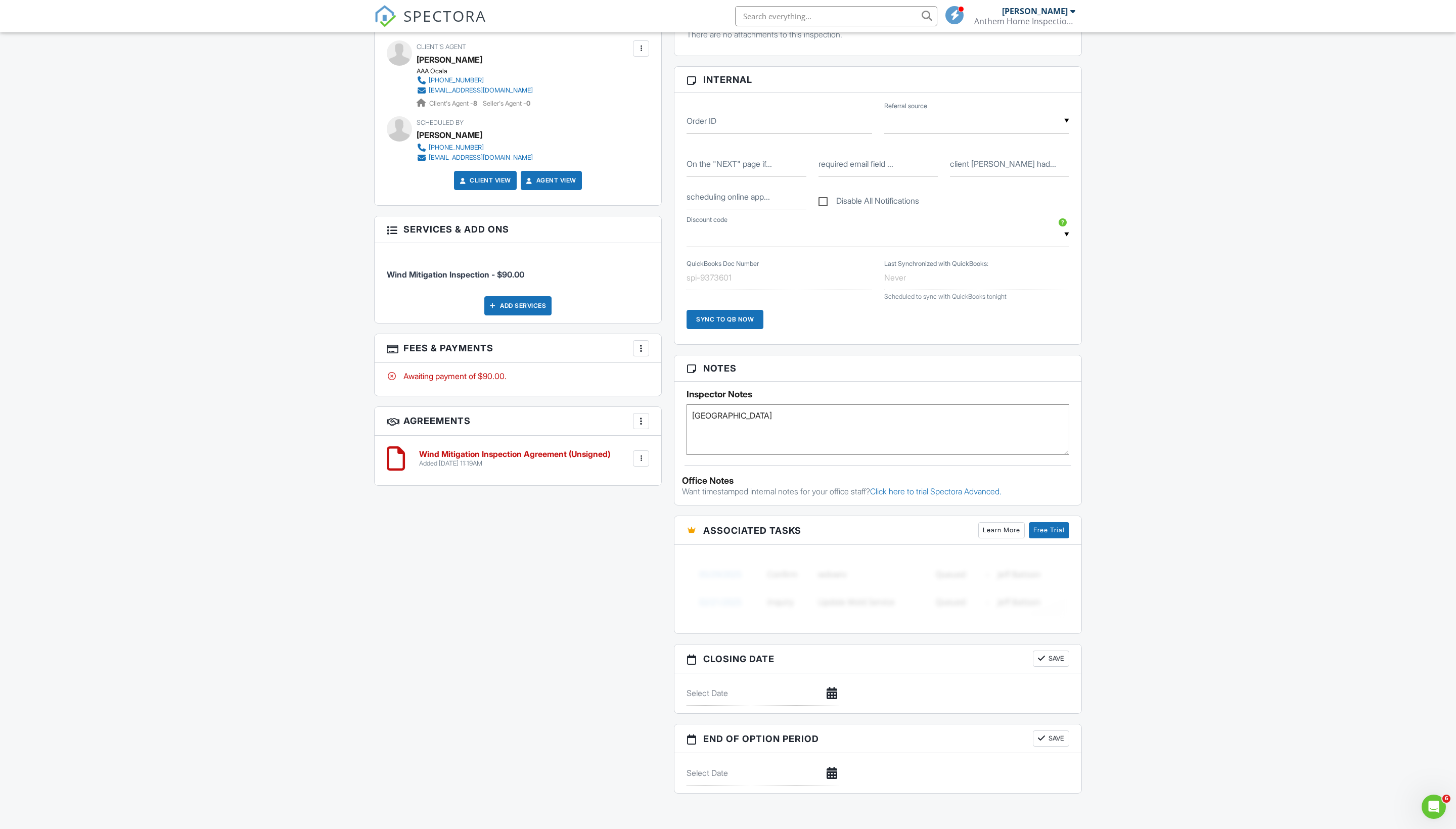
click at [763, 455] on textarea "Marion County" at bounding box center [878, 430] width 382 height 50
paste textarea "Mar 10, 2016"
paste textarea "2016030035"
click at [714, 455] on textarea "Mar 10, 2016 2016030035 Marion County" at bounding box center [878, 430] width 382 height 50
click at [842, 455] on textarea "03/10/2016 2016030035 Marion County" at bounding box center [878, 430] width 382 height 50
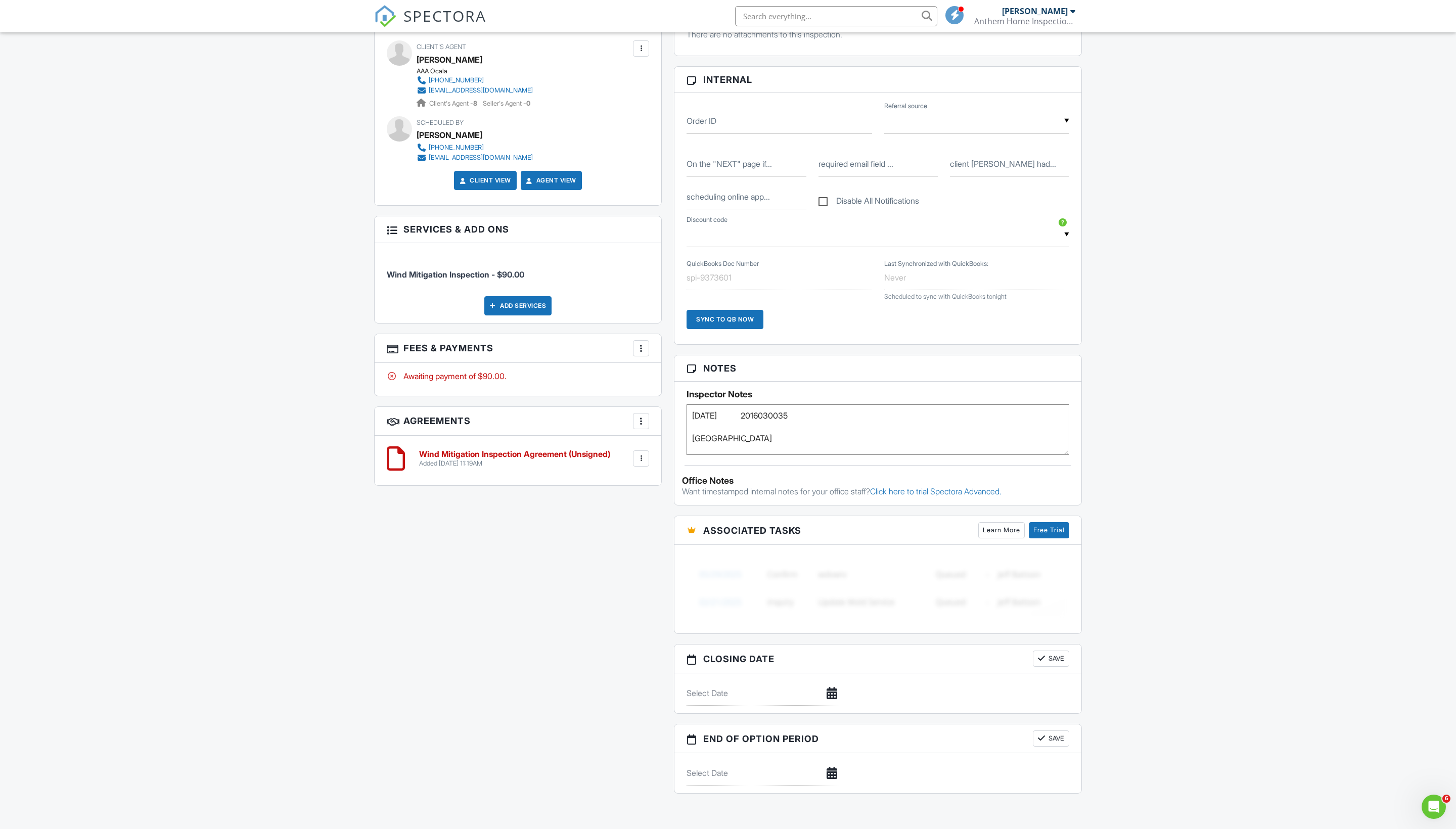
click at [846, 455] on textarea "03/10/2016 2016030035 Marion County" at bounding box center [878, 430] width 382 height 50
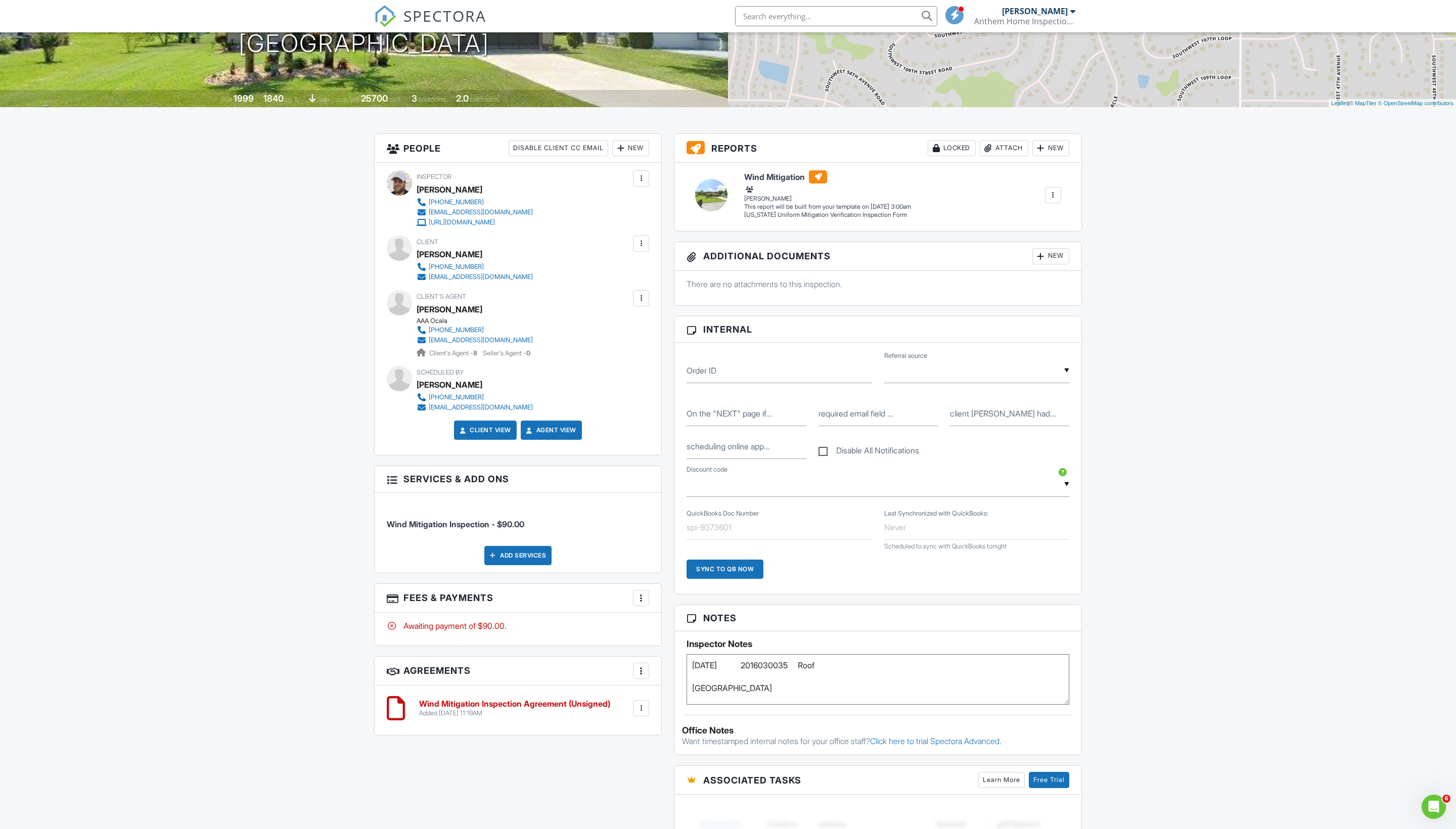
scroll to position [377, 0]
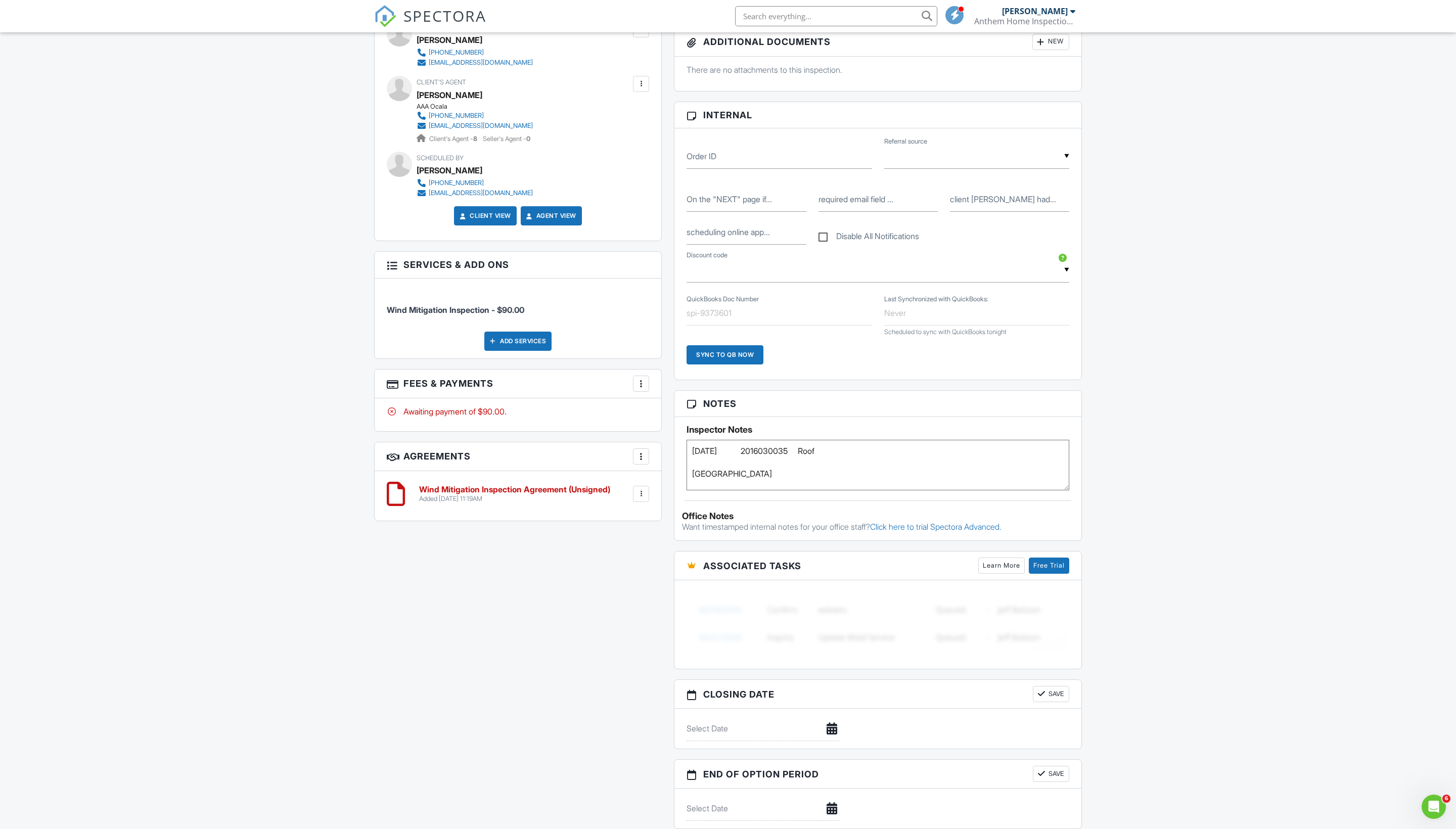
type textarea "03/10/2016 2016030035 Roof Marion County"
click at [1200, 639] on div "Dashboard Inspections Calendar Settings Profile Support Center Inspection Detai…" at bounding box center [728, 414] width 1456 height 1518
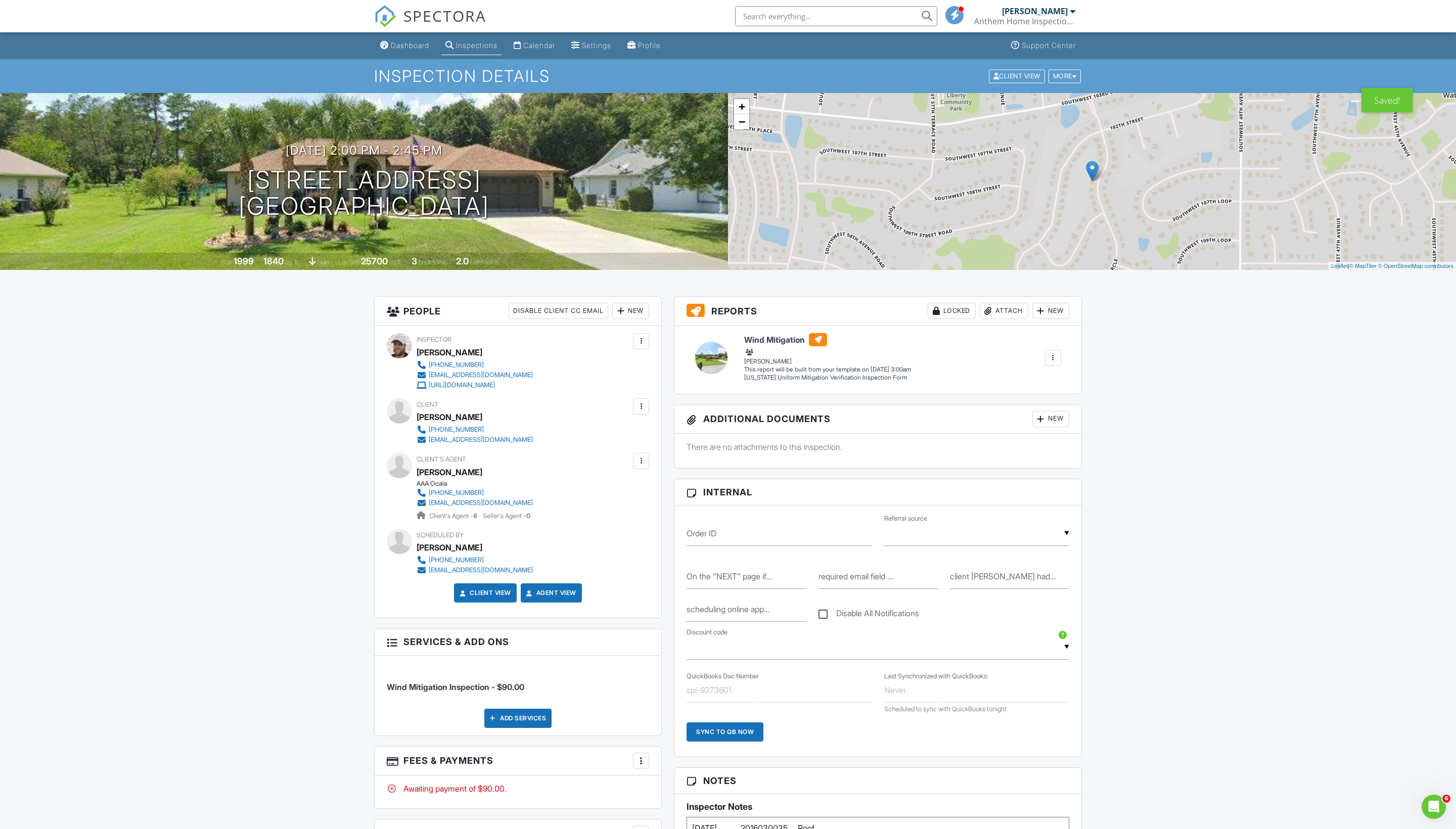
scroll to position [0, 0]
click at [384, 45] on div "Dashboard" at bounding box center [384, 45] width 8 height 8
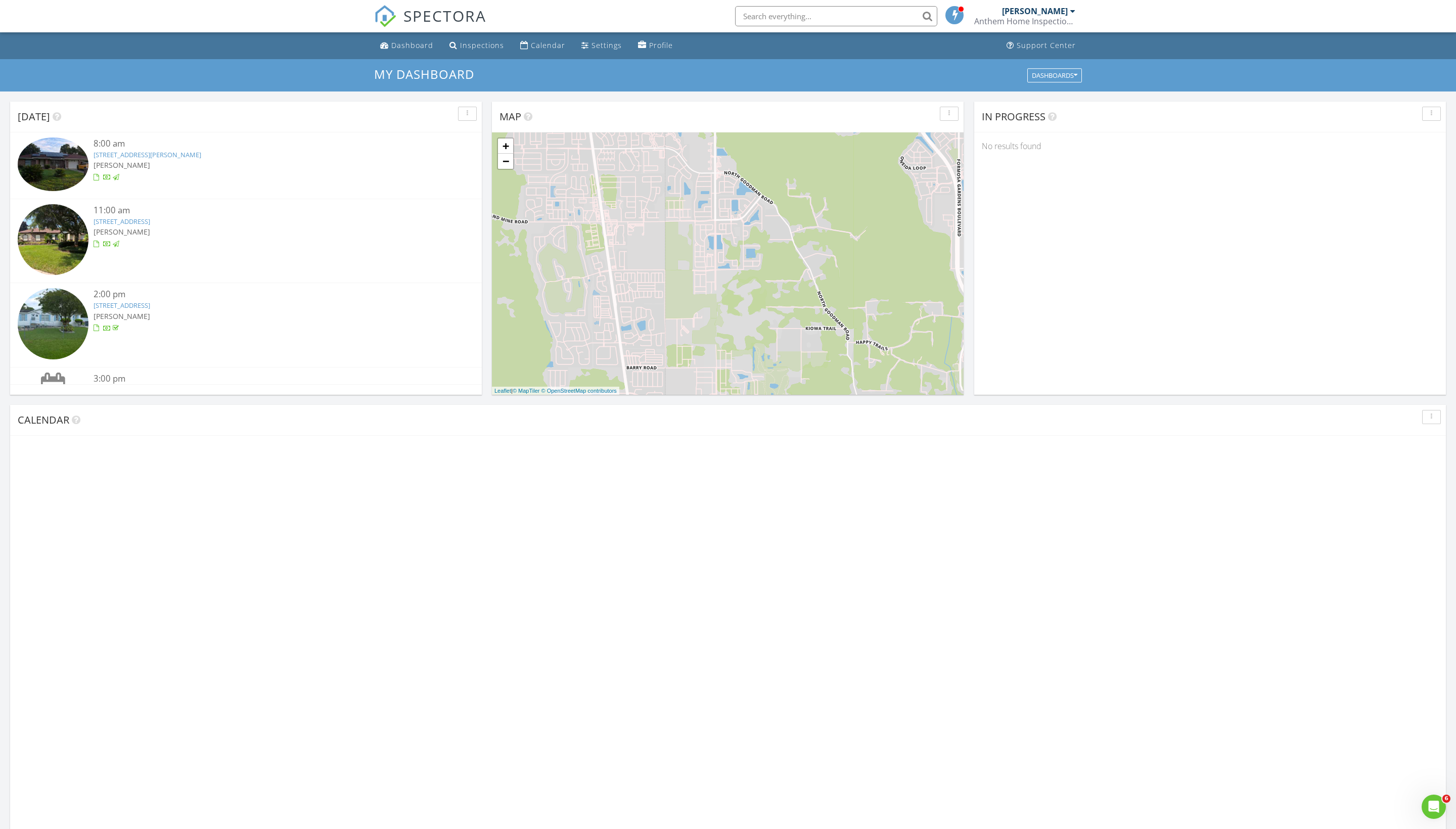
scroll to position [920, 1456]
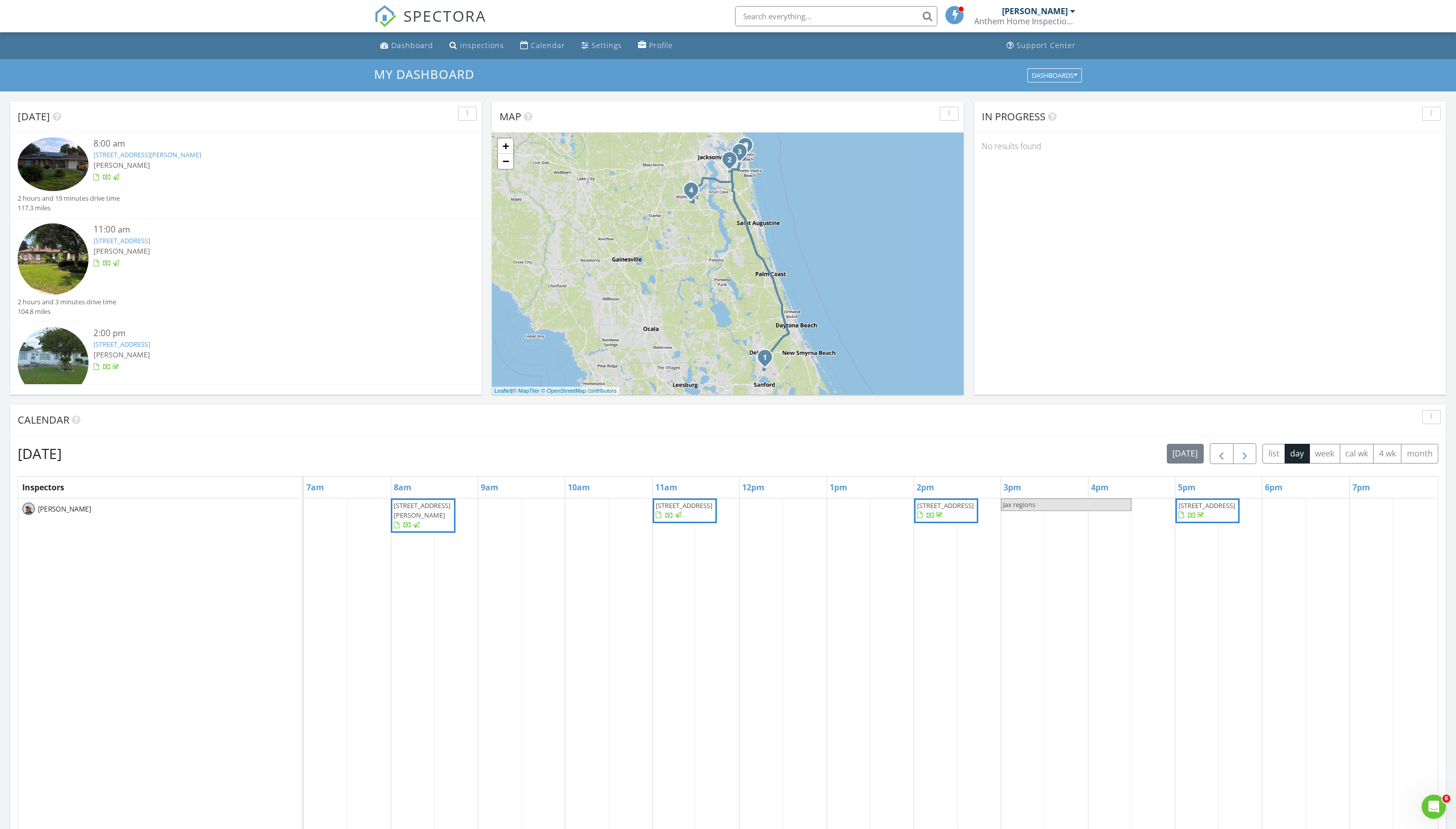
click at [1238, 460] on span "button" at bounding box center [1244, 454] width 12 height 12
click at [429, 510] on span "[STREET_ADDRESS]" at bounding box center [422, 505] width 57 height 9
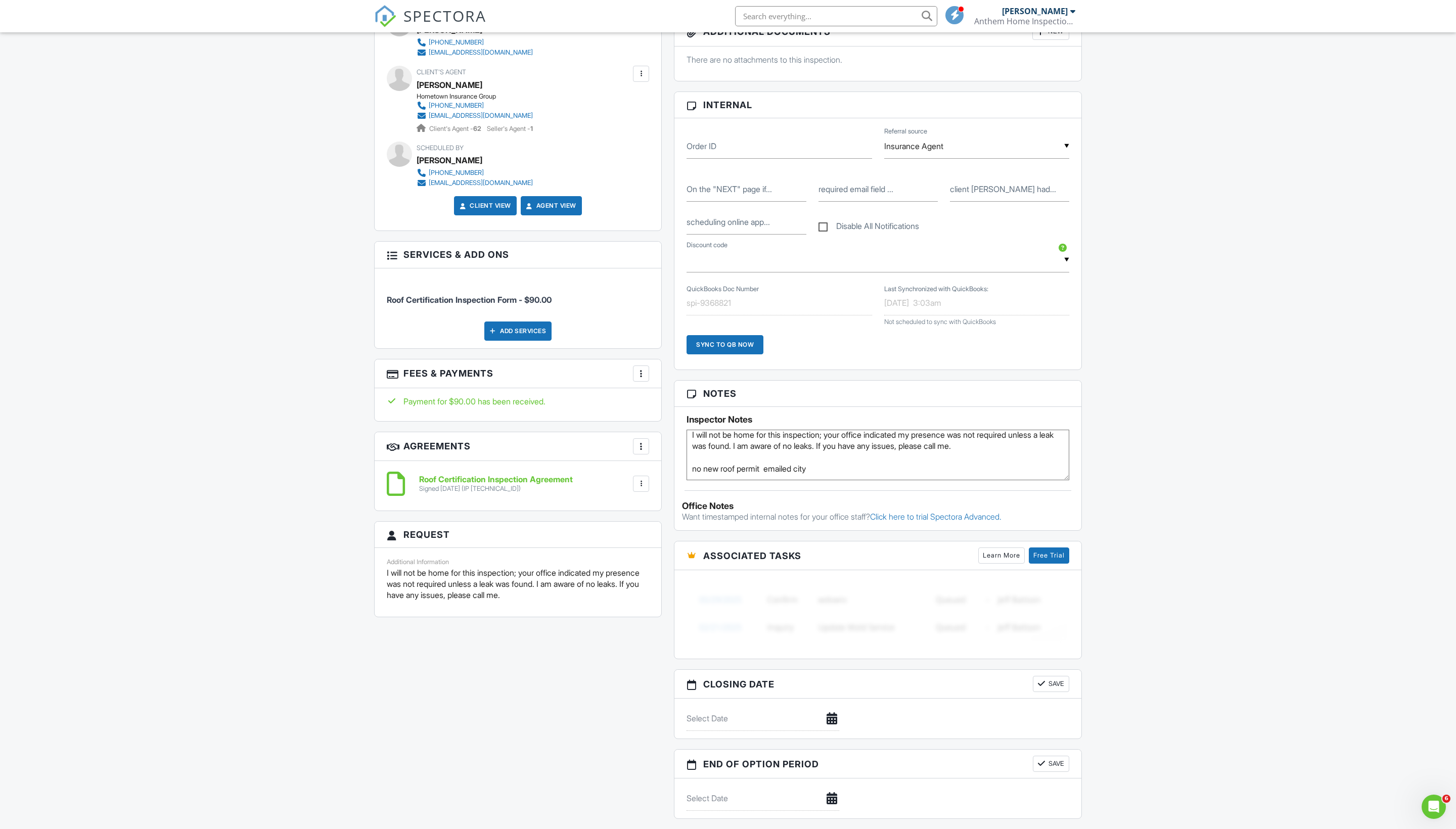
scroll to position [389, 0]
click at [863, 478] on textarea "I will not be home for this inspection; your office indicated my presence was n…" at bounding box center [878, 453] width 382 height 50
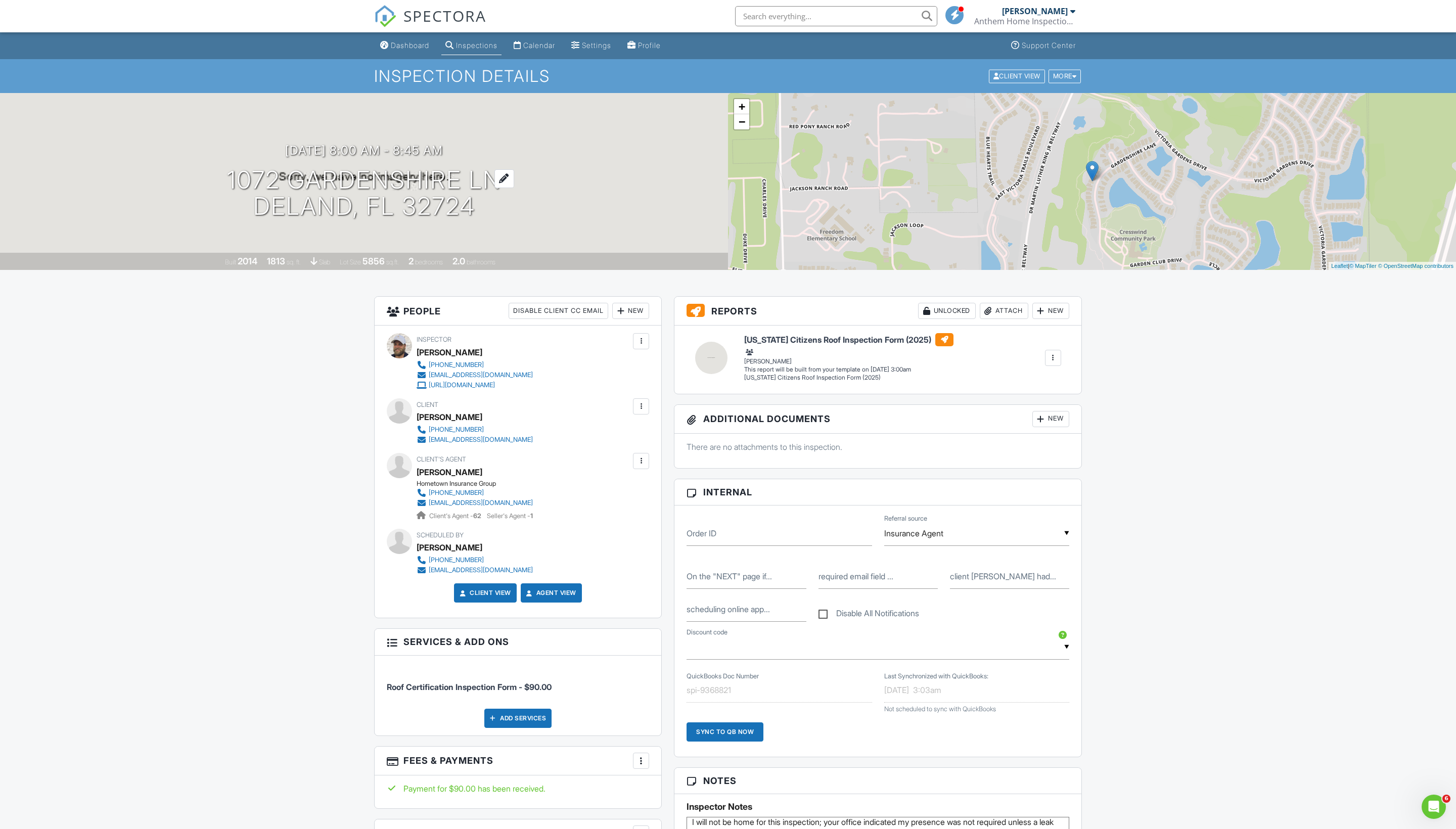
scroll to position [0, 0]
copy h1 "[STREET_ADDRESS][PERSON_NAME]"
